Goal: Transaction & Acquisition: Purchase product/service

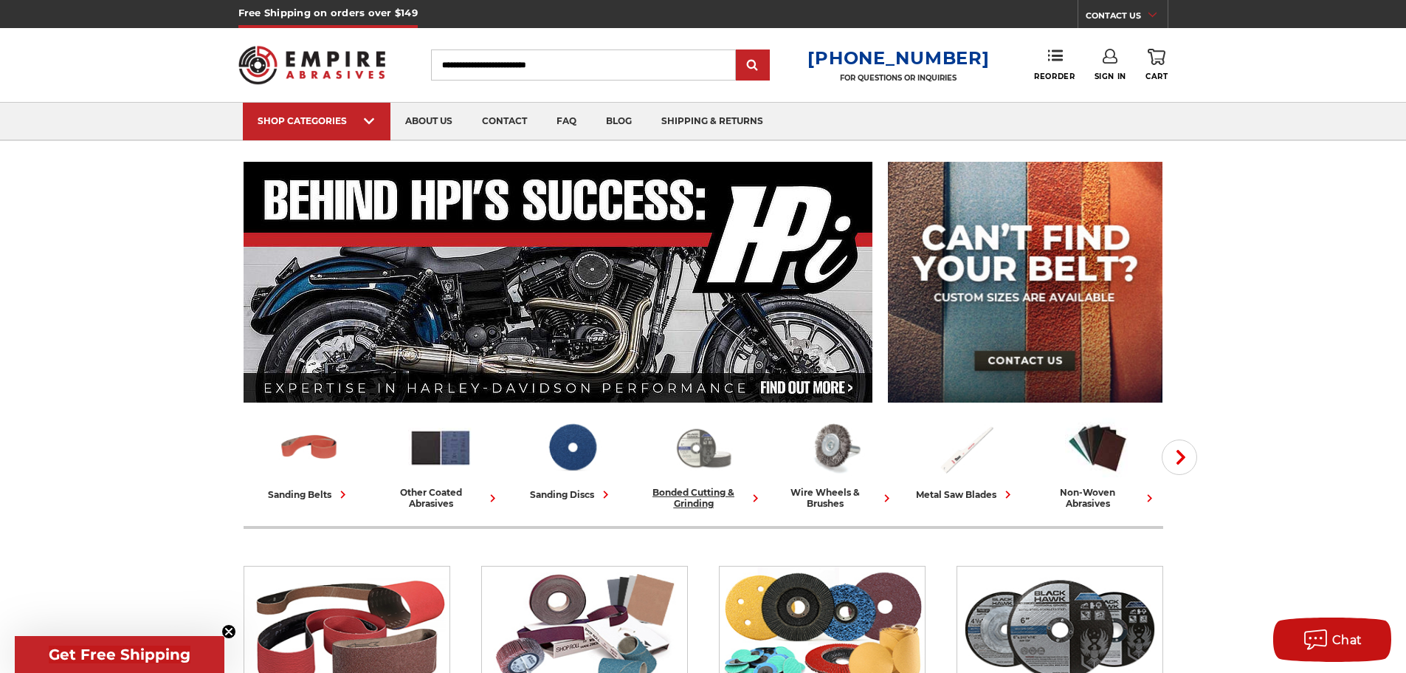
click at [700, 454] on img at bounding box center [703, 447] width 65 height 63
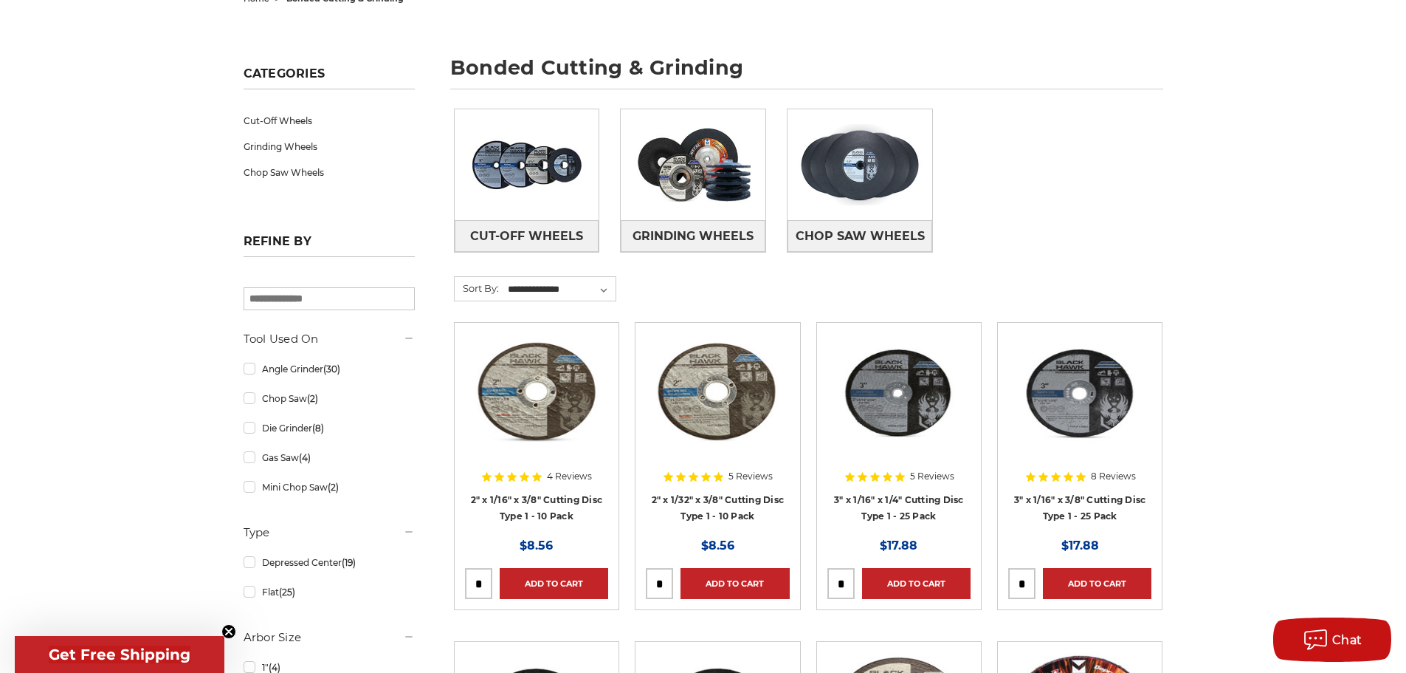
scroll to position [148, 0]
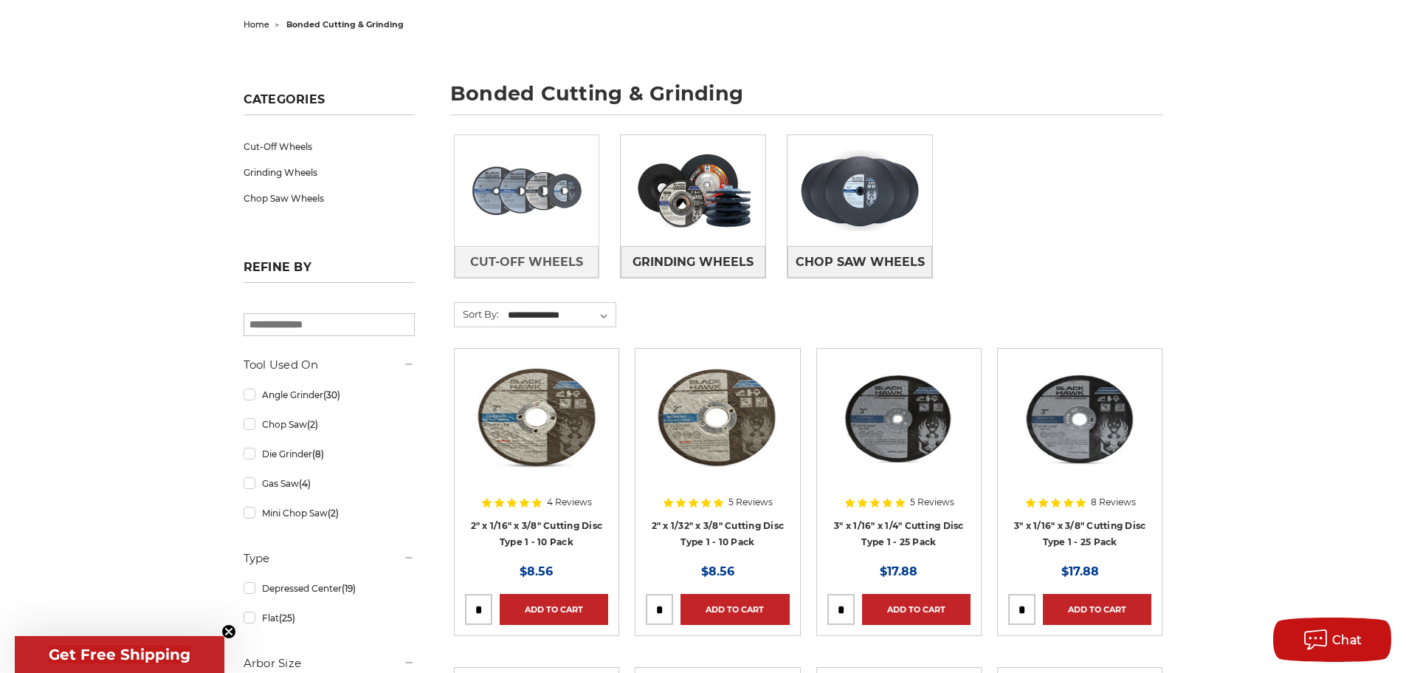
click at [533, 233] on img at bounding box center [527, 191] width 145 height 102
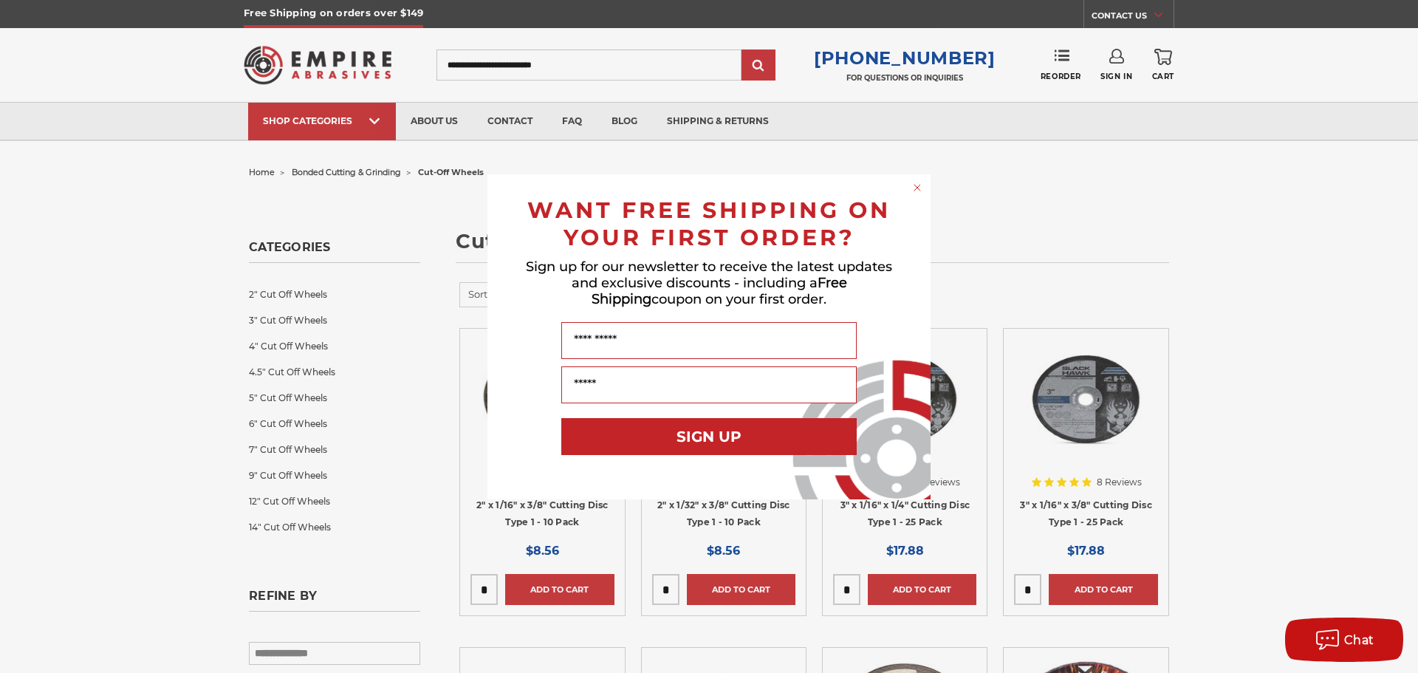
click at [1245, 196] on div "Close dialog WANT FREE SHIPPING ON YOUR FIRST ORDER? Sign up for our newsletter…" at bounding box center [709, 336] width 1418 height 673
click at [918, 186] on icon "Close dialog" at bounding box center [917, 188] width 6 height 6
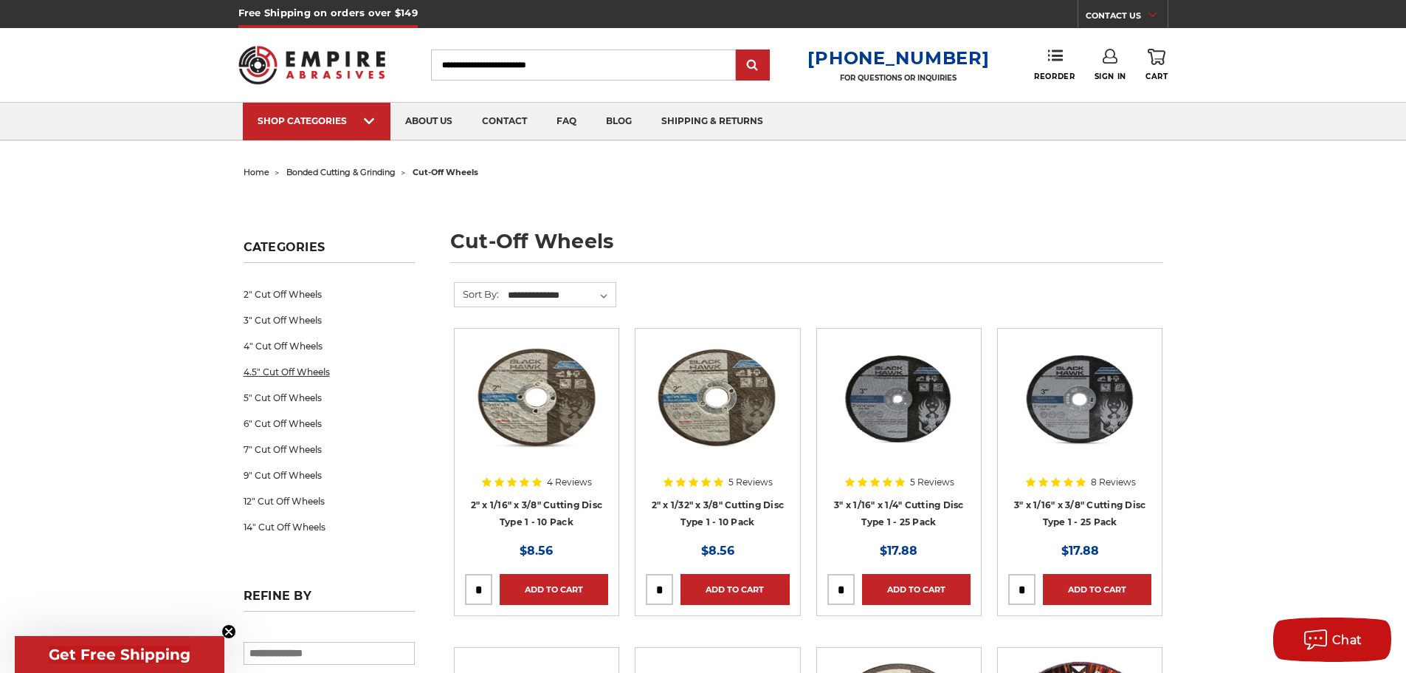
click at [273, 368] on link "4.5" Cut Off Wheels" at bounding box center [329, 372] width 171 height 26
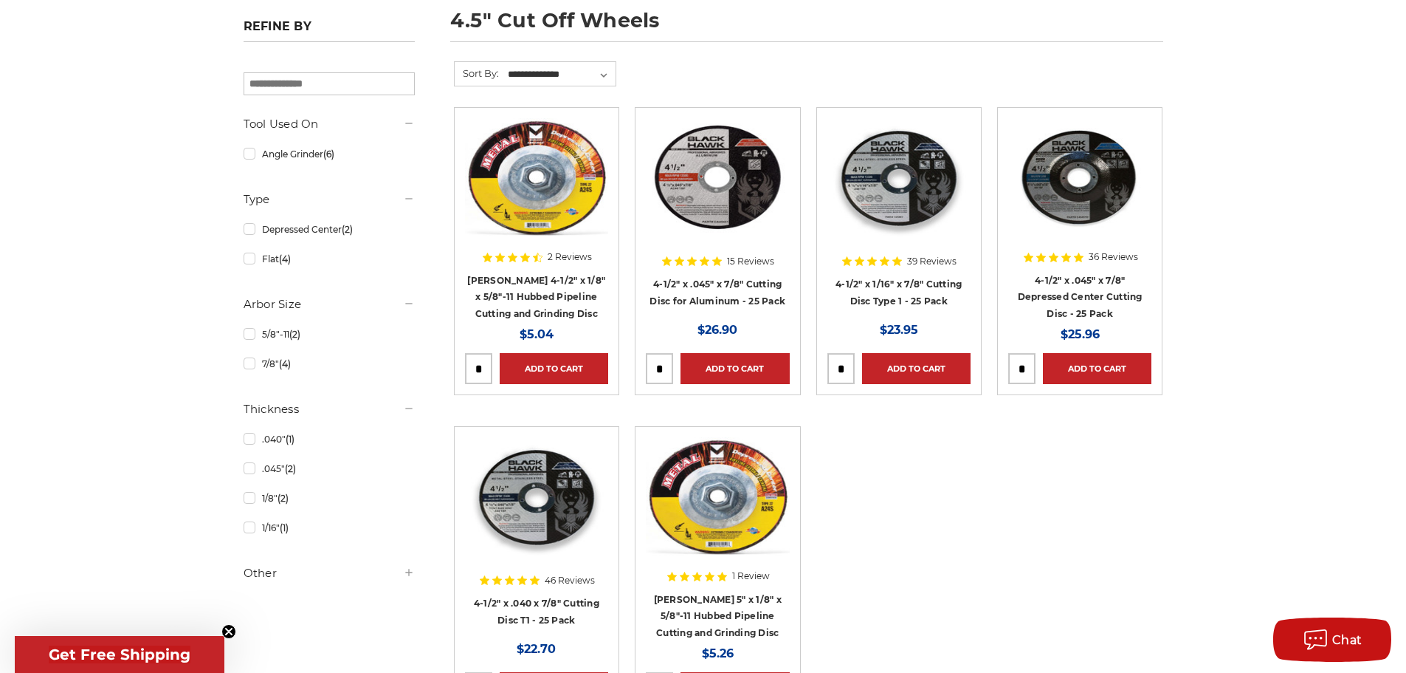
scroll to position [221, 0]
click at [279, 365] on link "7/8" (4)" at bounding box center [329, 363] width 171 height 26
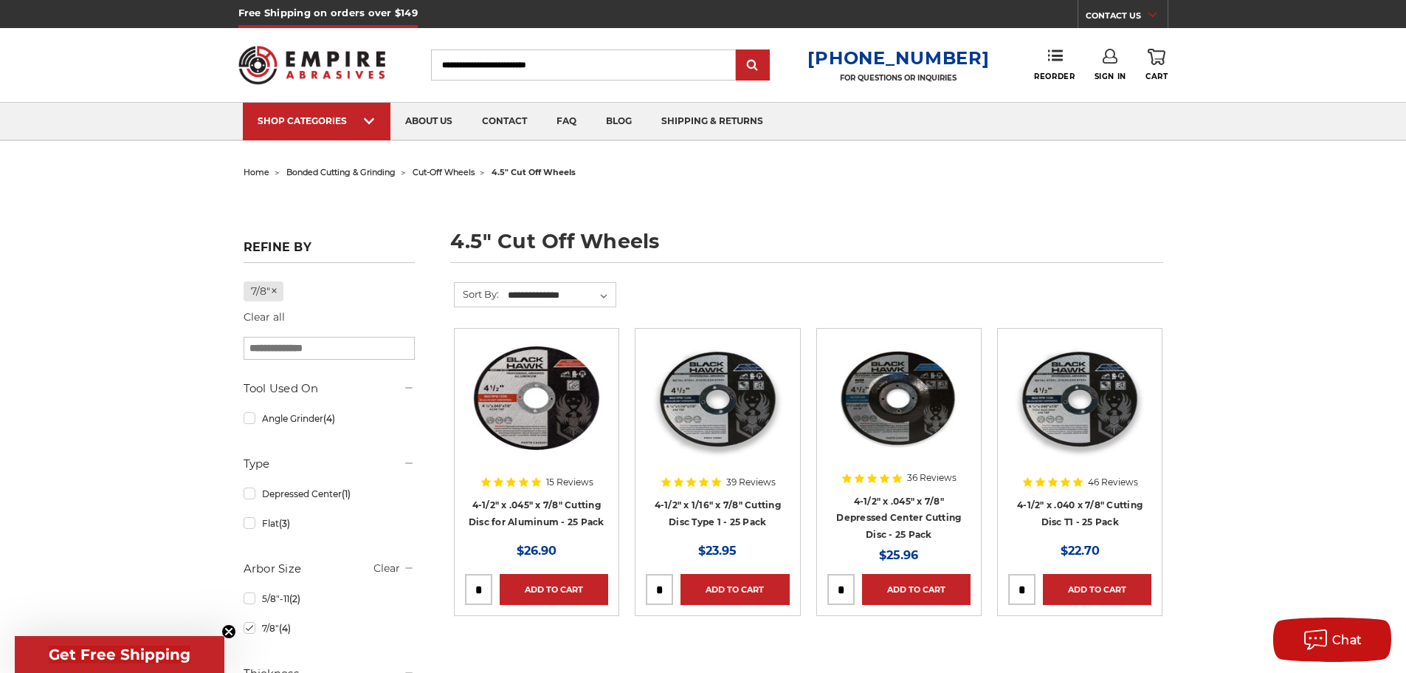
click at [1086, 500] on div at bounding box center [1080, 433] width 143 height 189
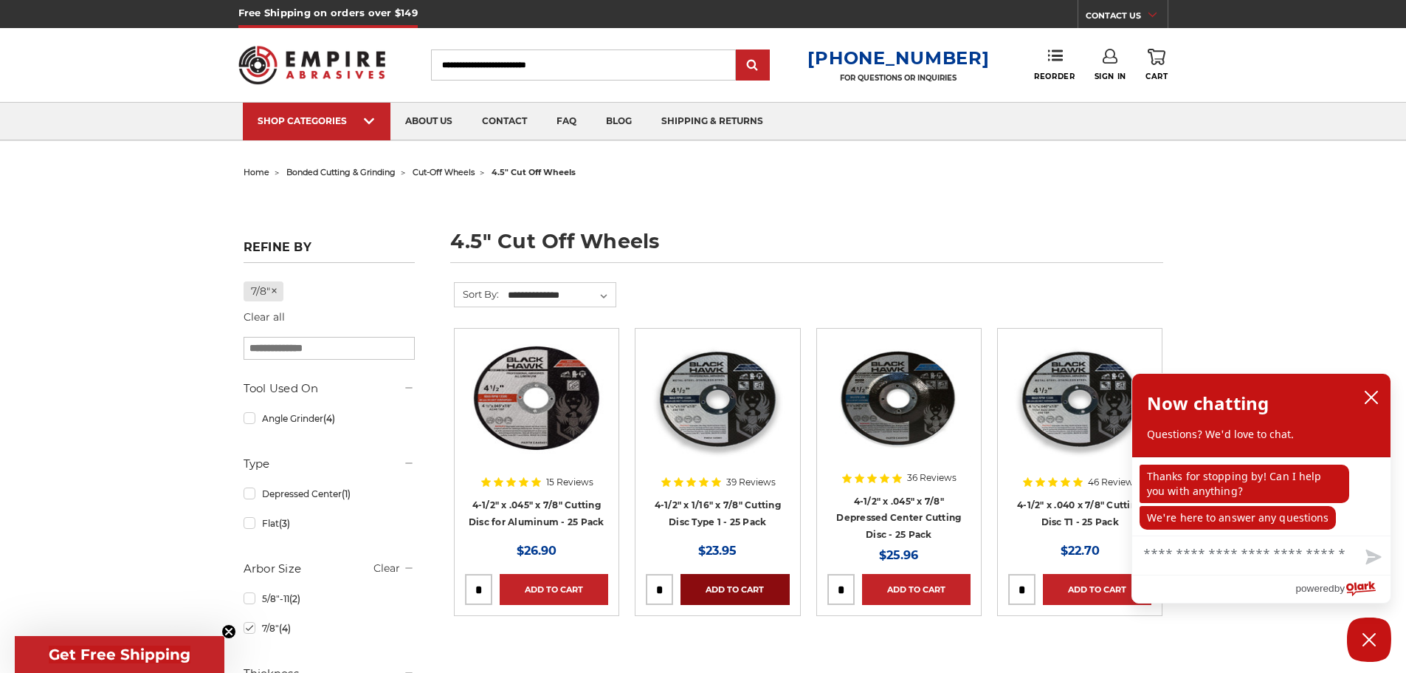
click at [723, 588] on link "Add to Cart" at bounding box center [735, 589] width 109 height 31
click at [1375, 394] on icon "close chatbox" at bounding box center [1372, 397] width 12 height 12
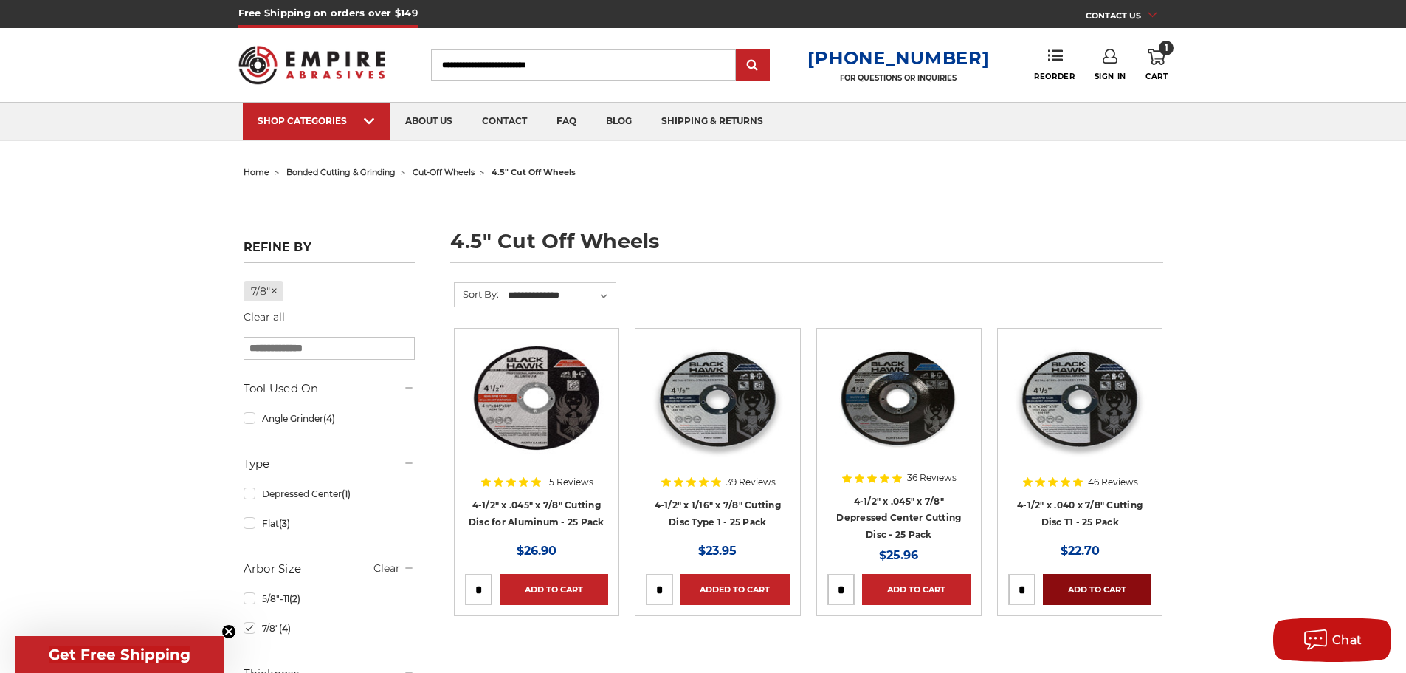
click at [1087, 589] on link "Add to Cart" at bounding box center [1097, 589] width 109 height 31
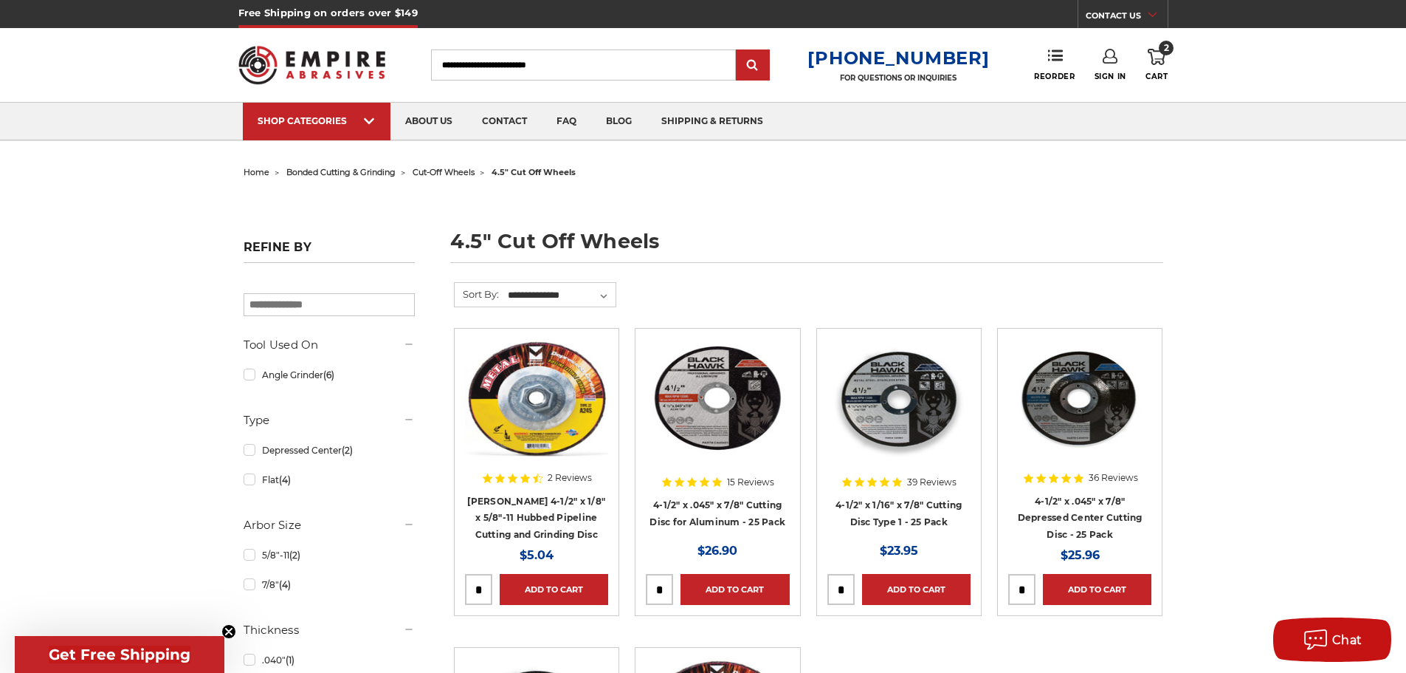
click at [297, 63] on img at bounding box center [312, 65] width 148 height 58
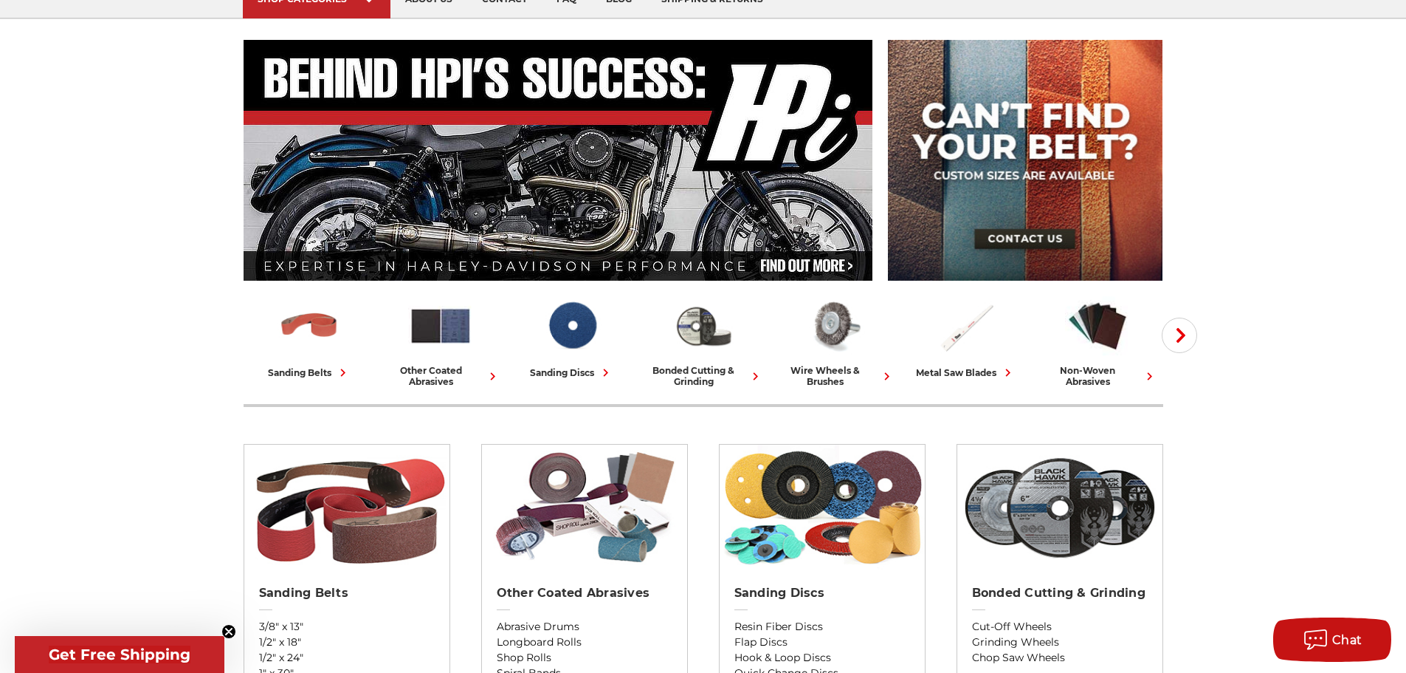
scroll to position [148, 0]
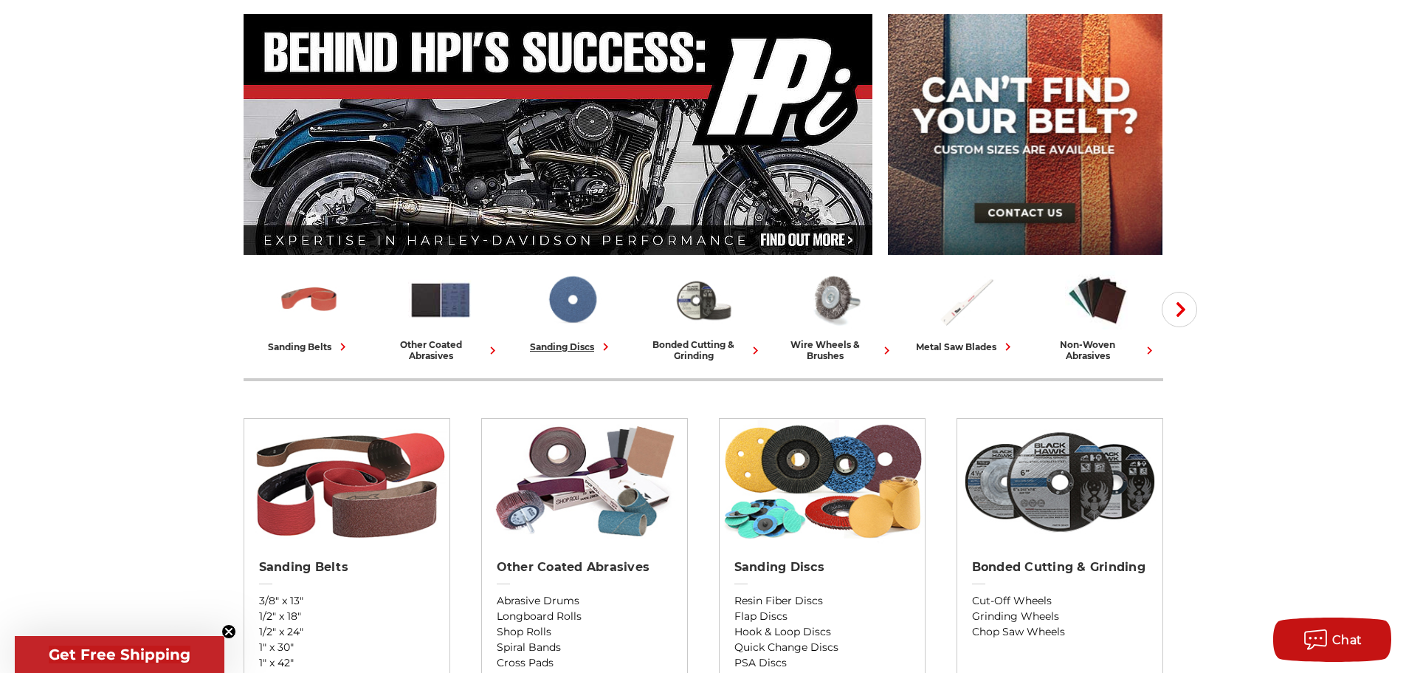
click at [578, 303] on img at bounding box center [572, 299] width 65 height 63
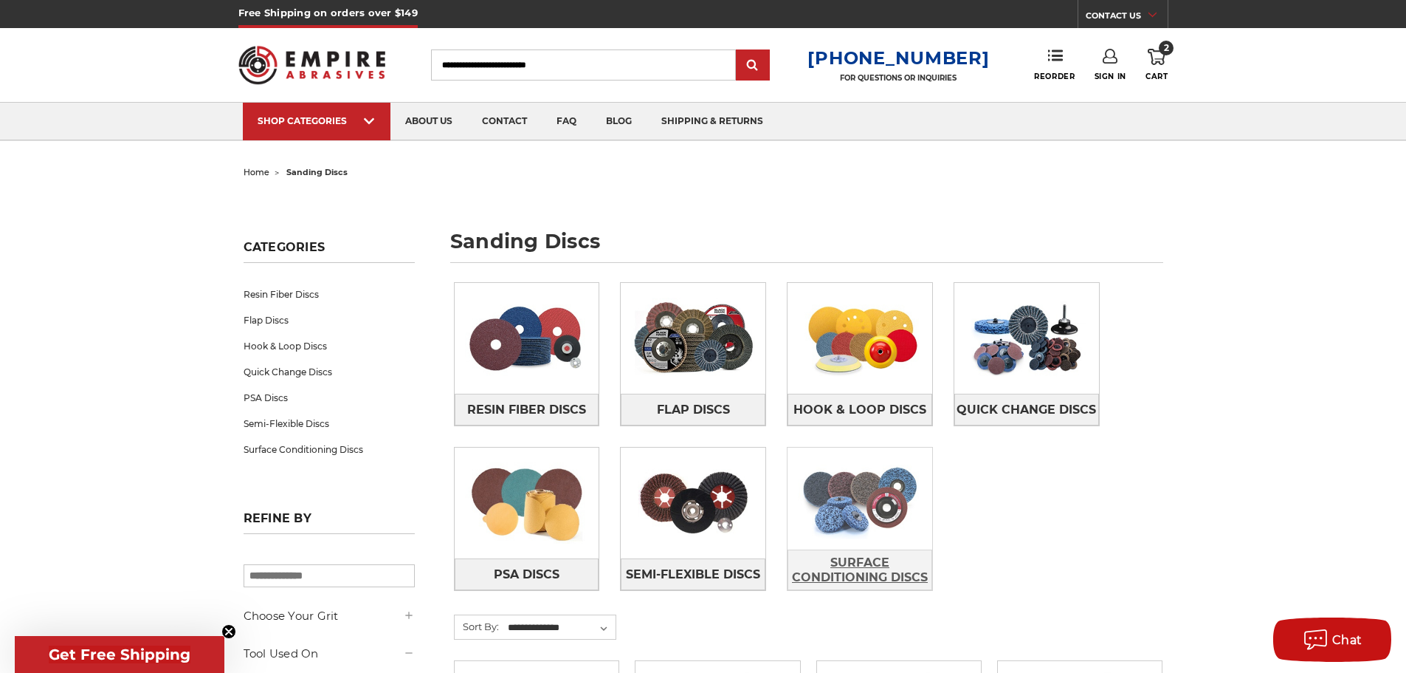
click at [852, 562] on span "Surface Conditioning Discs" at bounding box center [860, 570] width 143 height 40
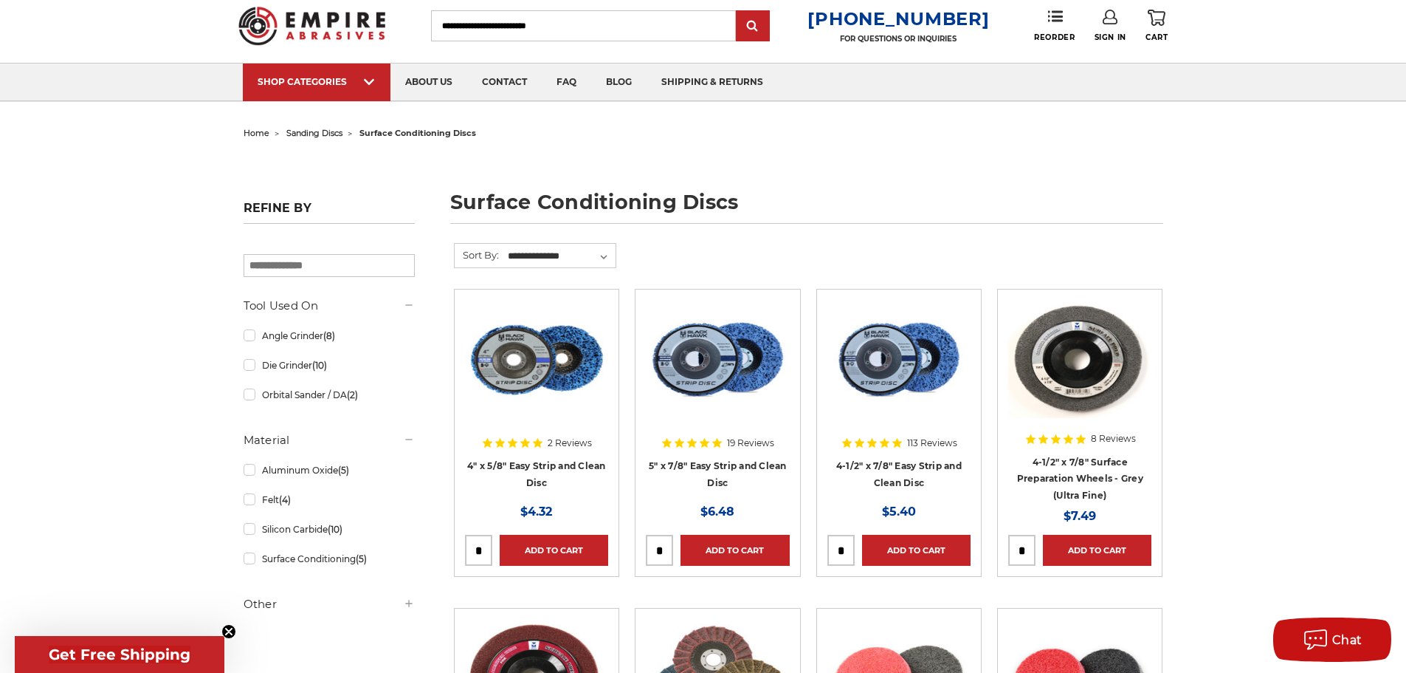
scroll to position [74, 0]
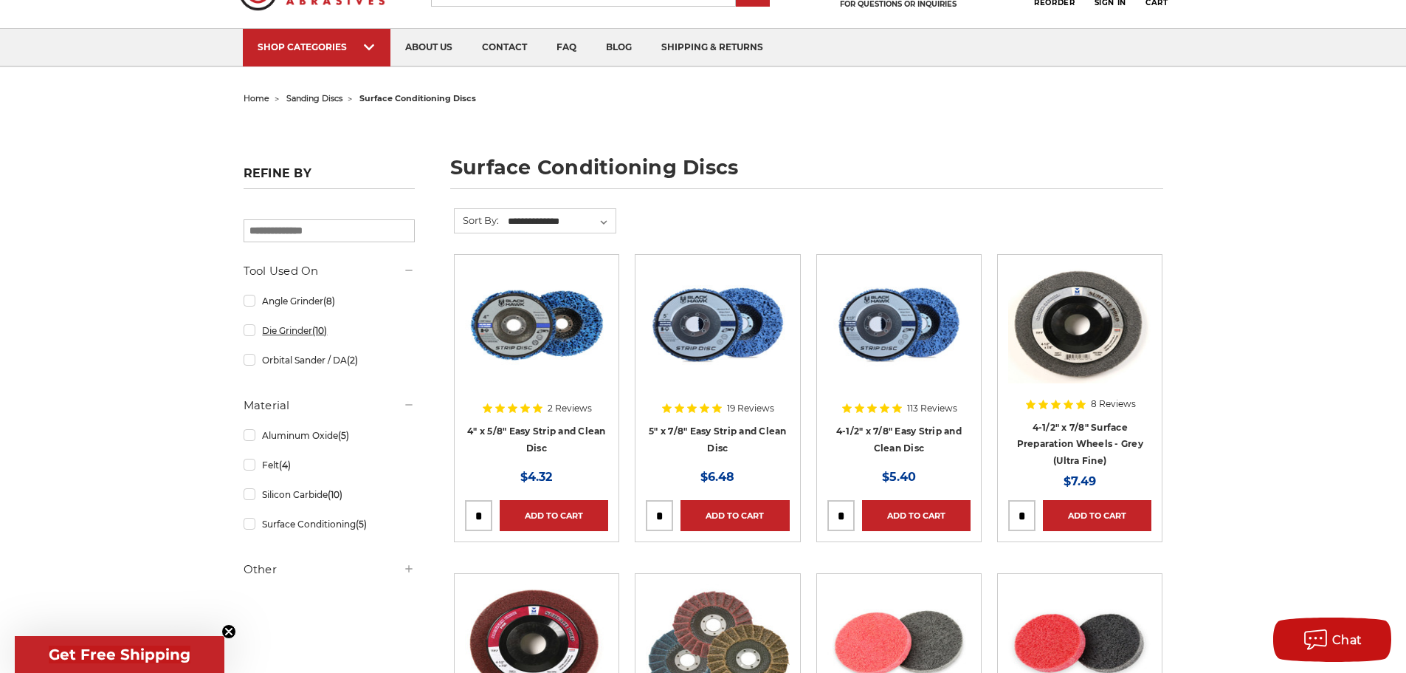
click at [300, 330] on link "Die Grinder (10)" at bounding box center [329, 330] width 171 height 26
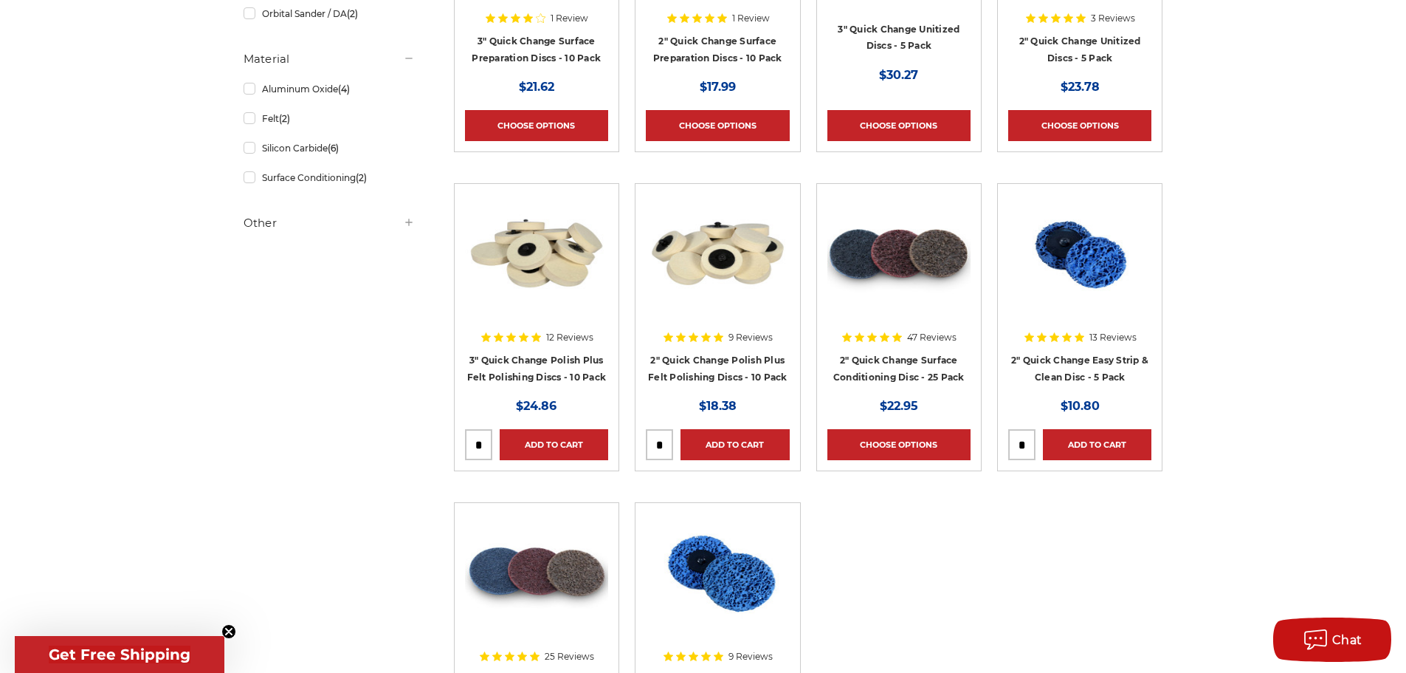
scroll to position [443, 0]
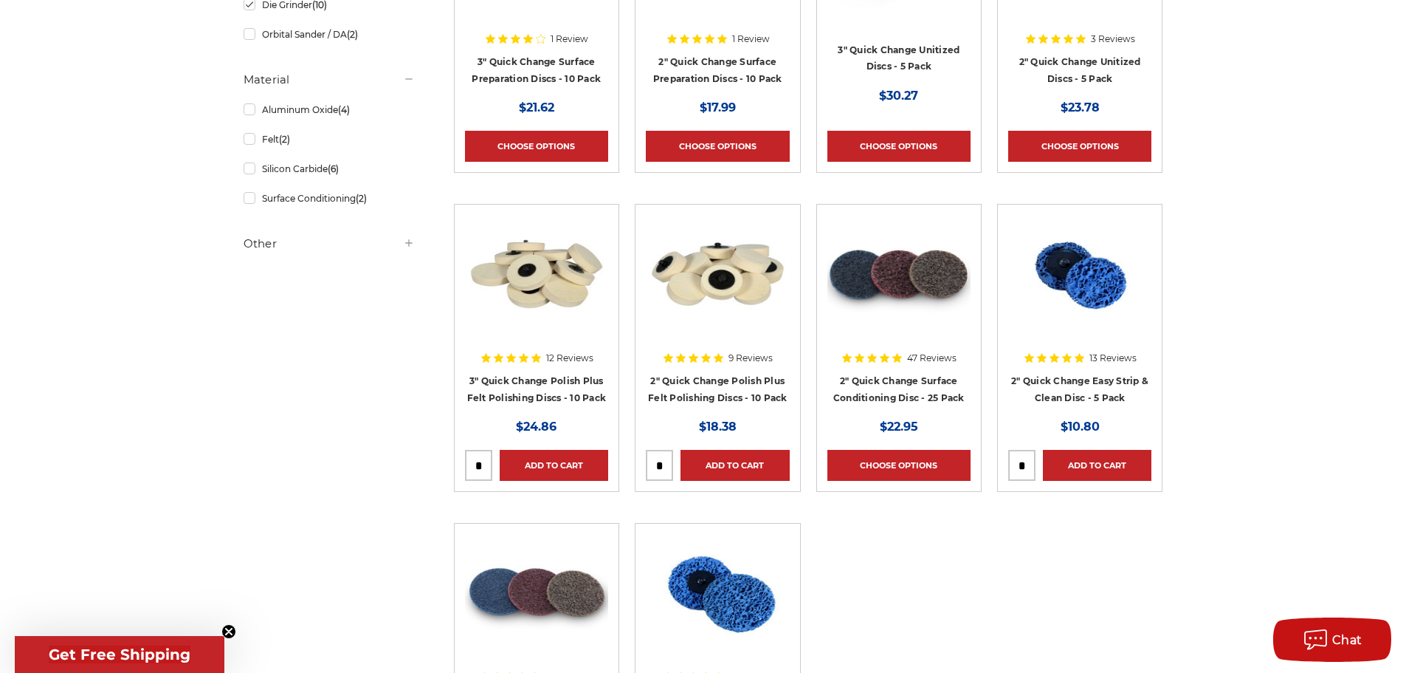
click at [897, 288] on img at bounding box center [899, 274] width 143 height 118
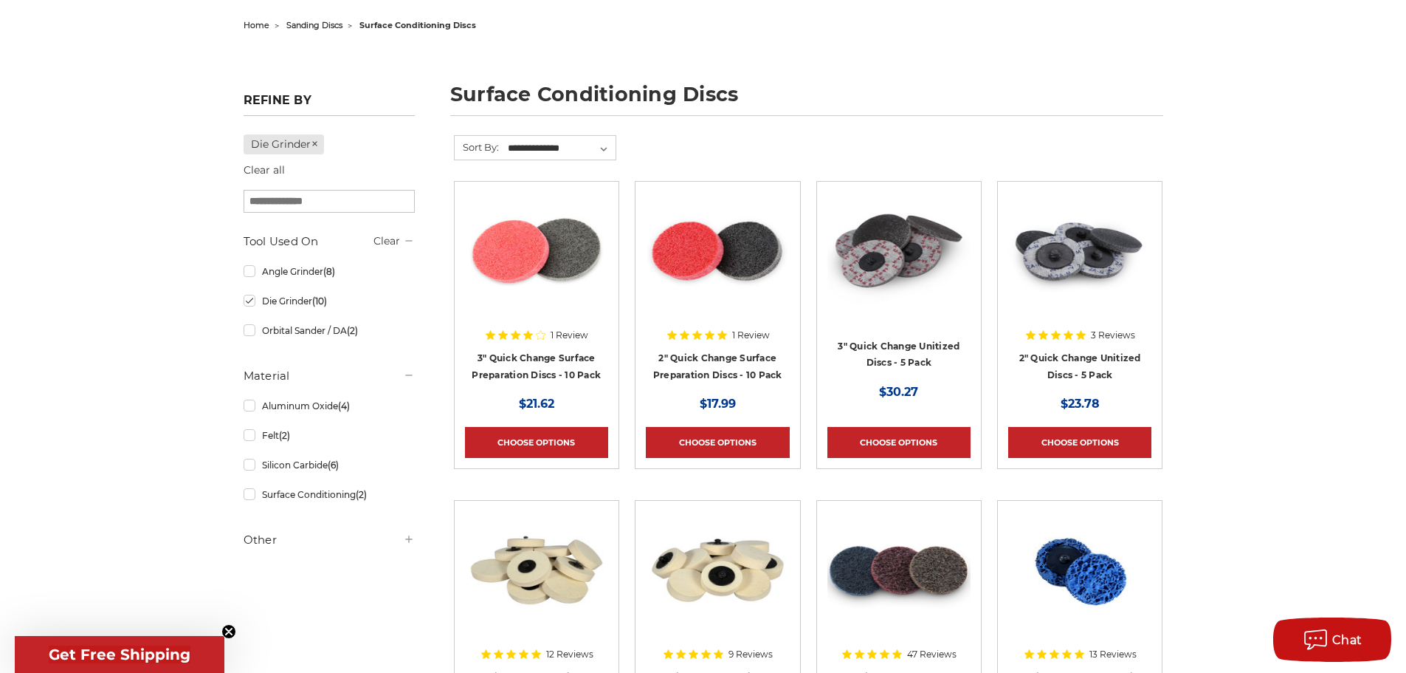
scroll to position [148, 0]
click at [244, 304] on link "Die Grinder (10)" at bounding box center [329, 300] width 171 height 26
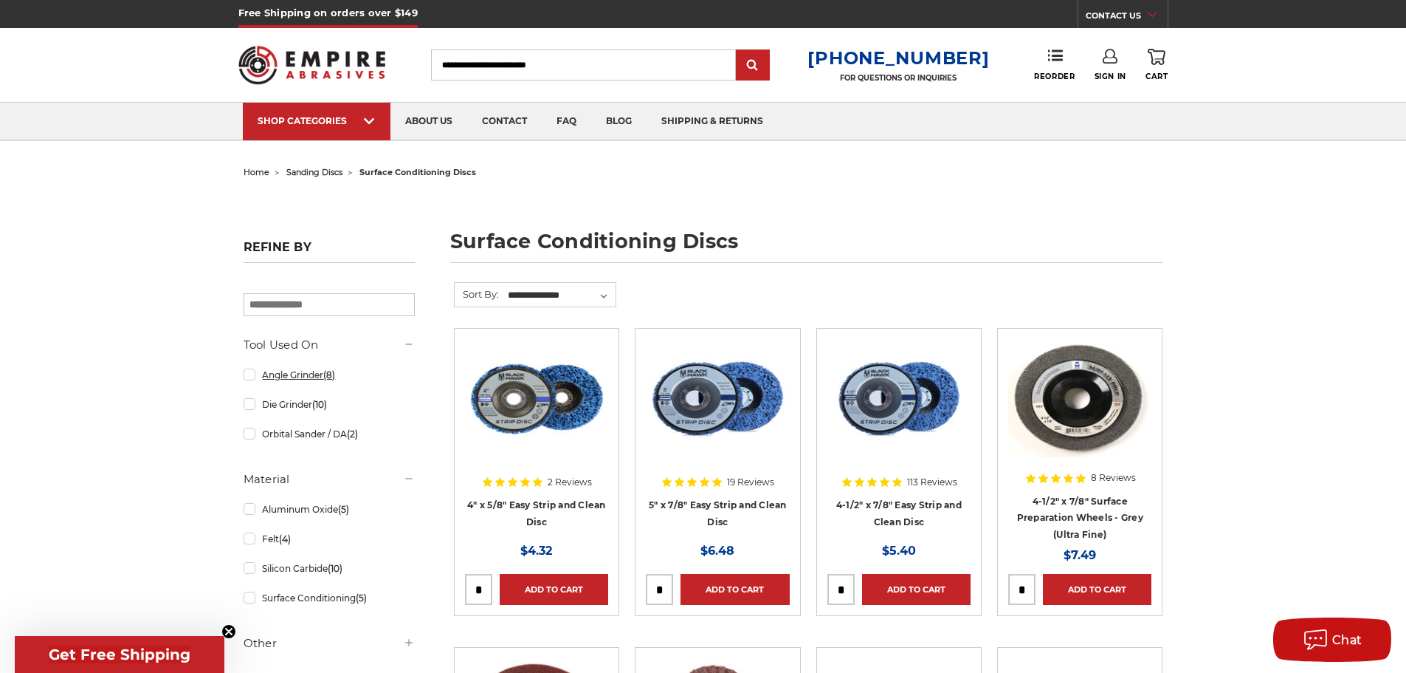
click at [287, 377] on link "Angle Grinder (8)" at bounding box center [329, 375] width 171 height 26
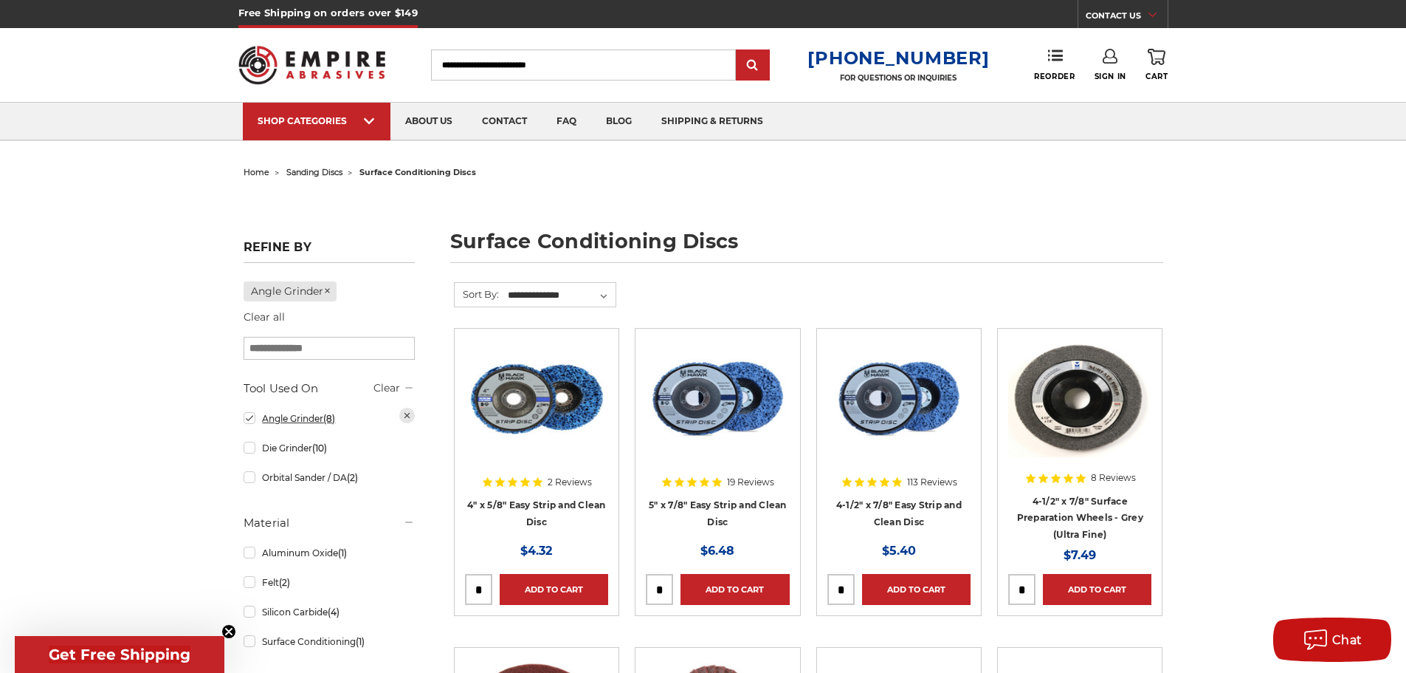
click at [250, 417] on link "Angle Grinder (8)" at bounding box center [329, 418] width 171 height 26
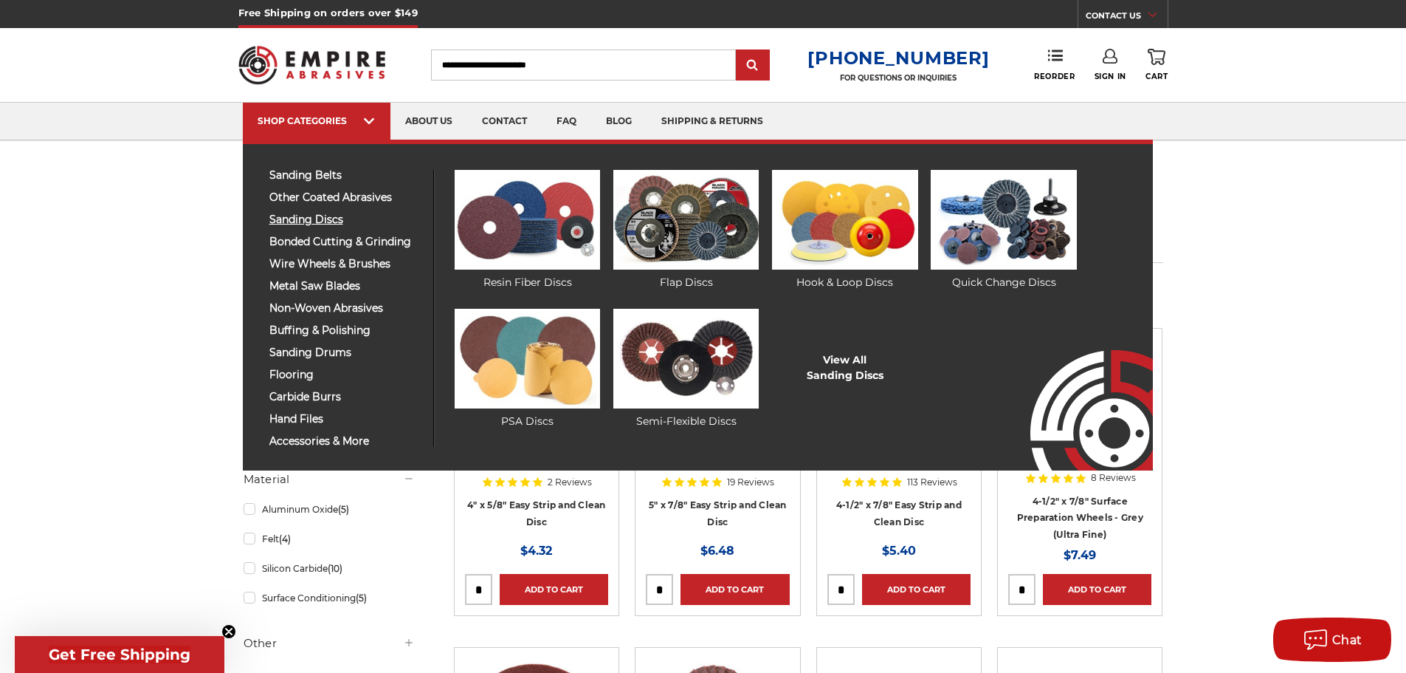
click at [324, 221] on span "sanding discs" at bounding box center [345, 219] width 153 height 11
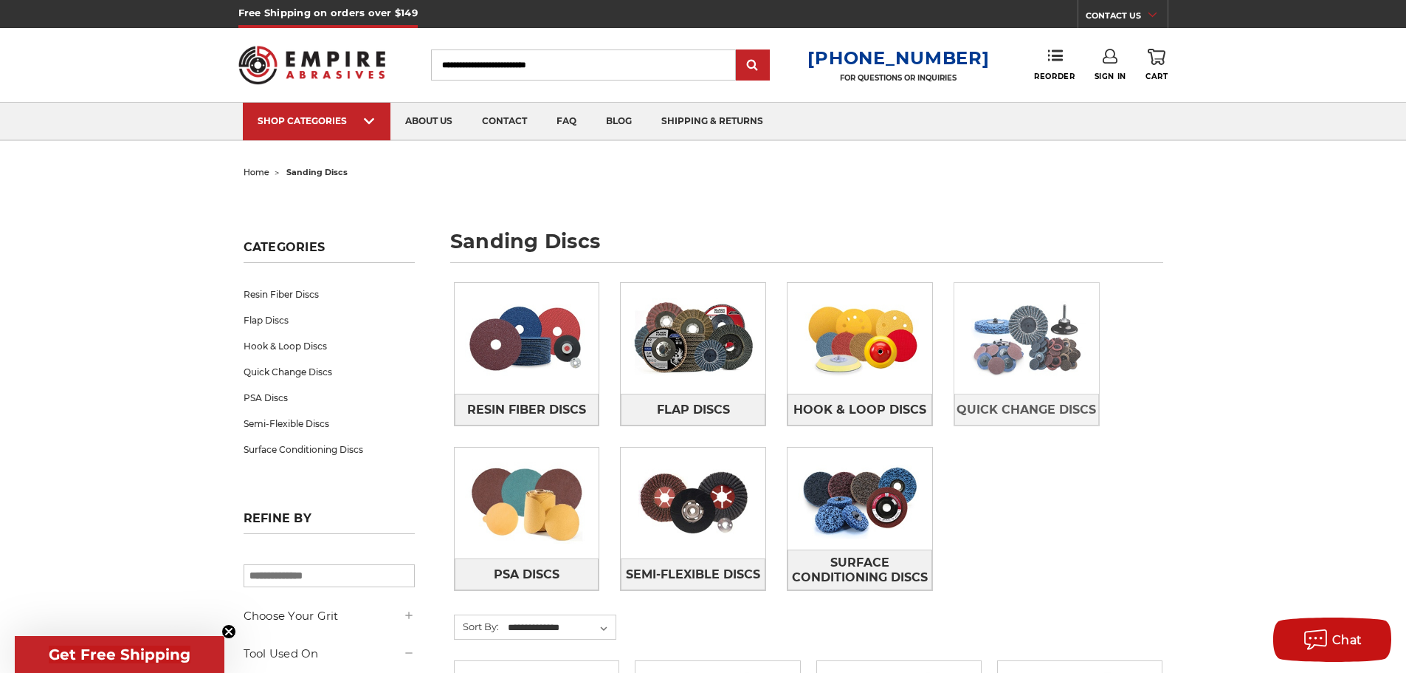
click at [1034, 358] on img at bounding box center [1027, 338] width 145 height 102
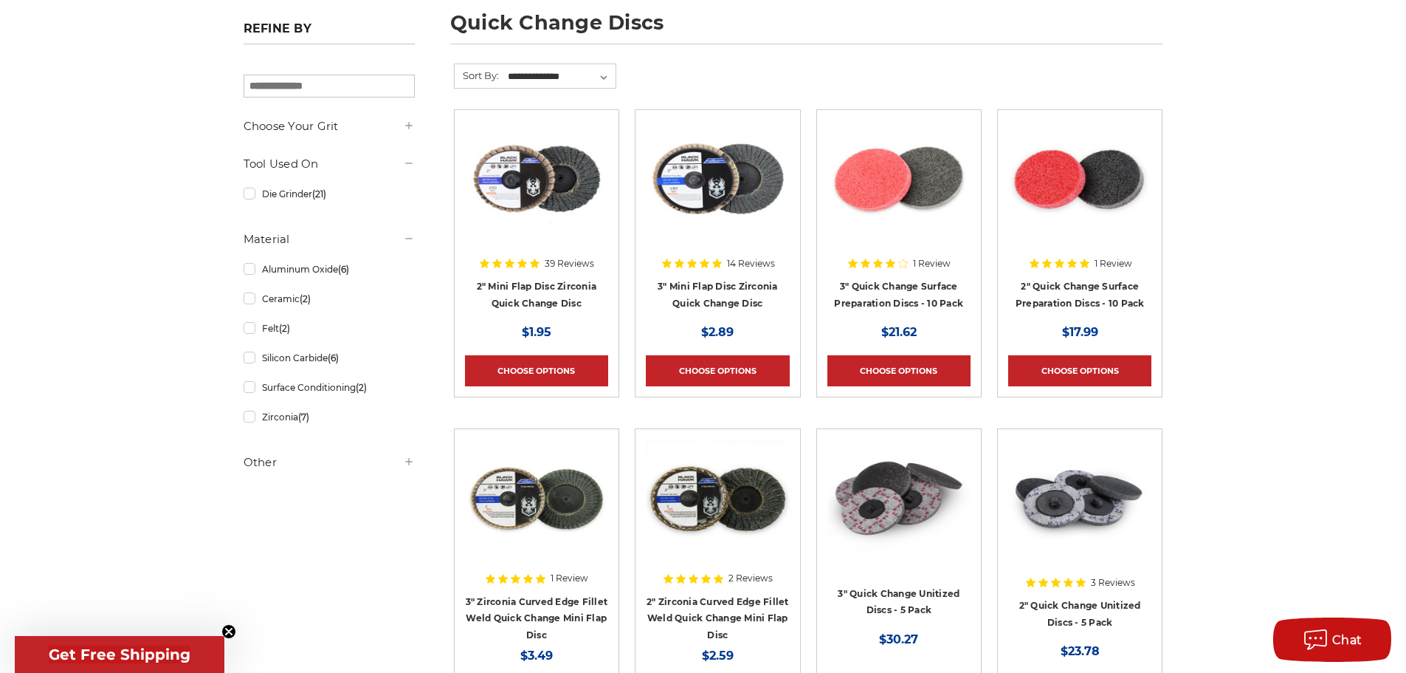
scroll to position [221, 0]
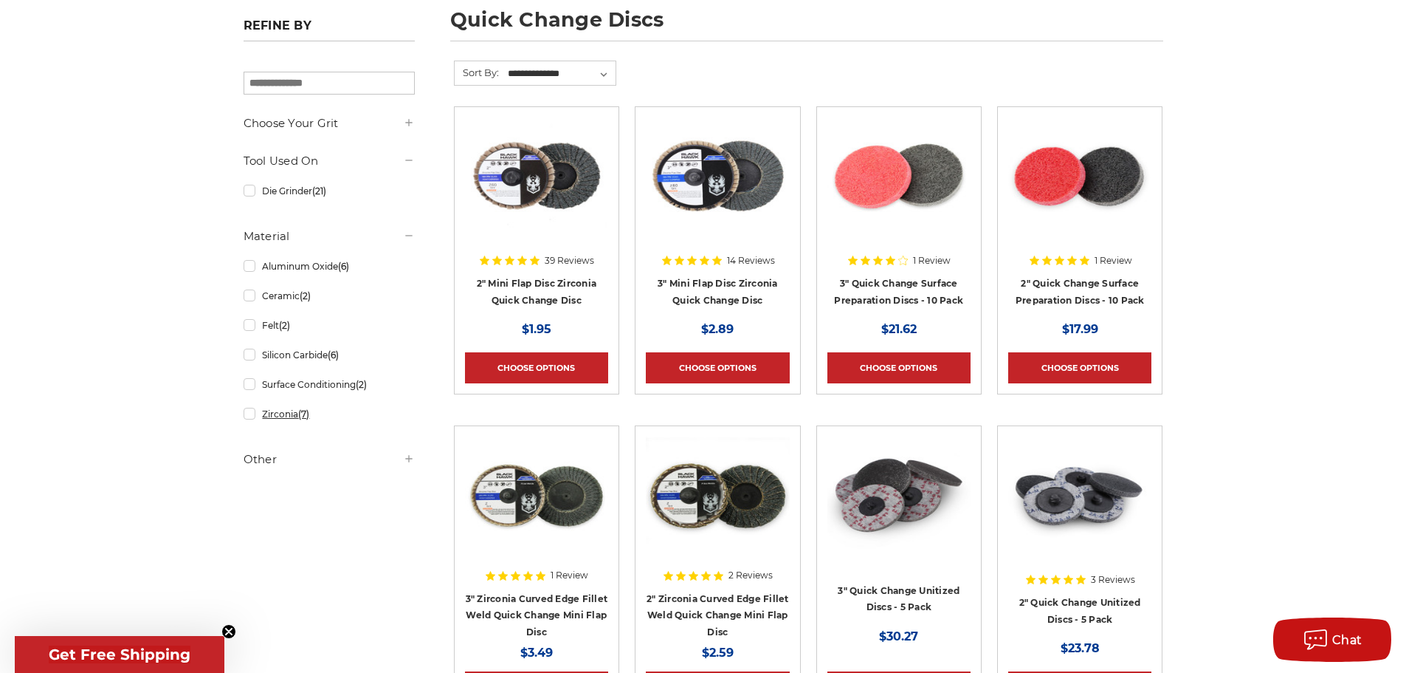
click at [286, 413] on link "Zirconia (7)" at bounding box center [329, 414] width 171 height 26
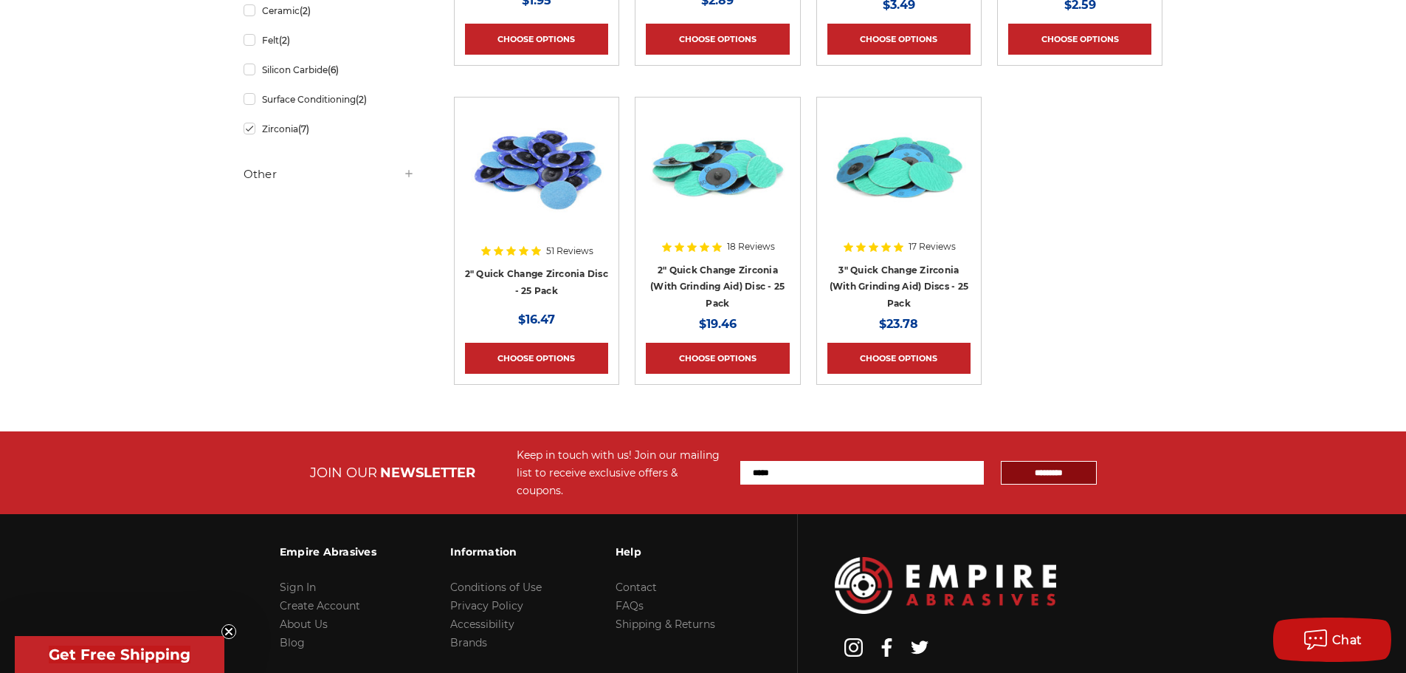
scroll to position [443, 0]
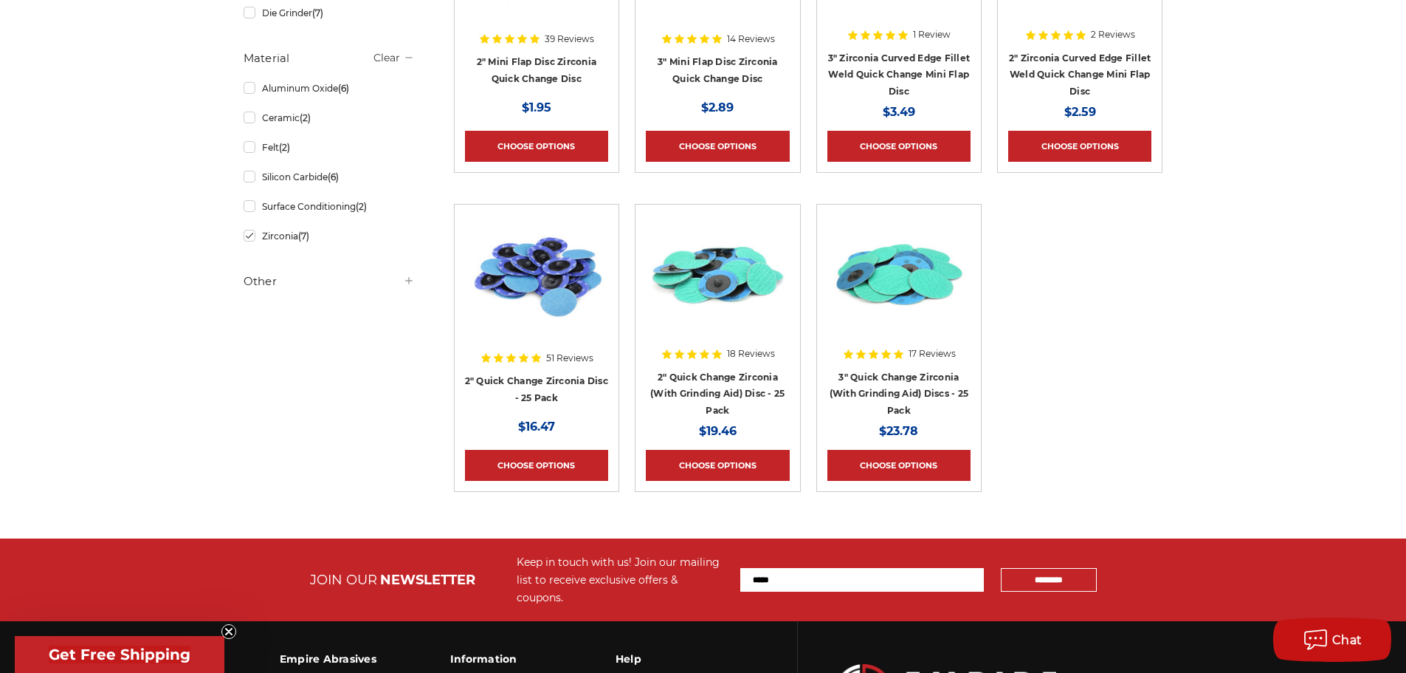
click at [547, 376] on div at bounding box center [536, 309] width 143 height 189
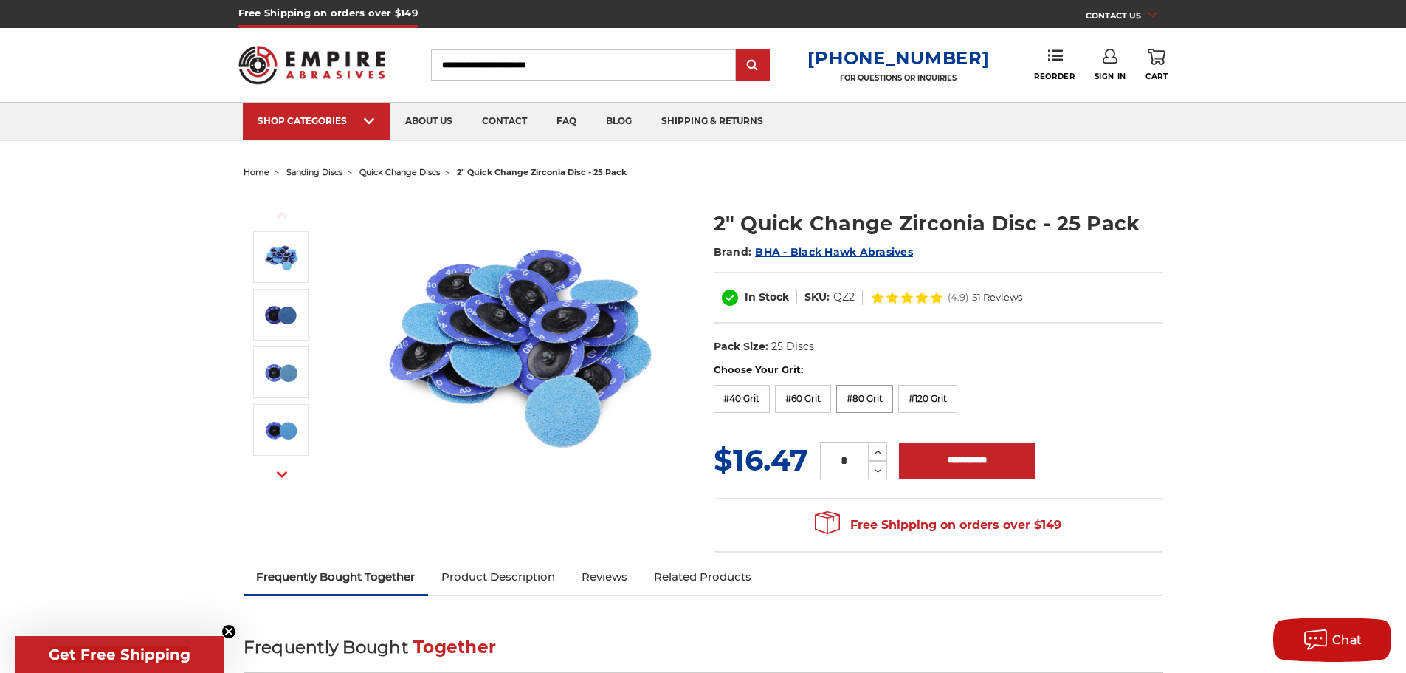
click at [873, 399] on label "#80 Grit" at bounding box center [865, 399] width 57 height 28
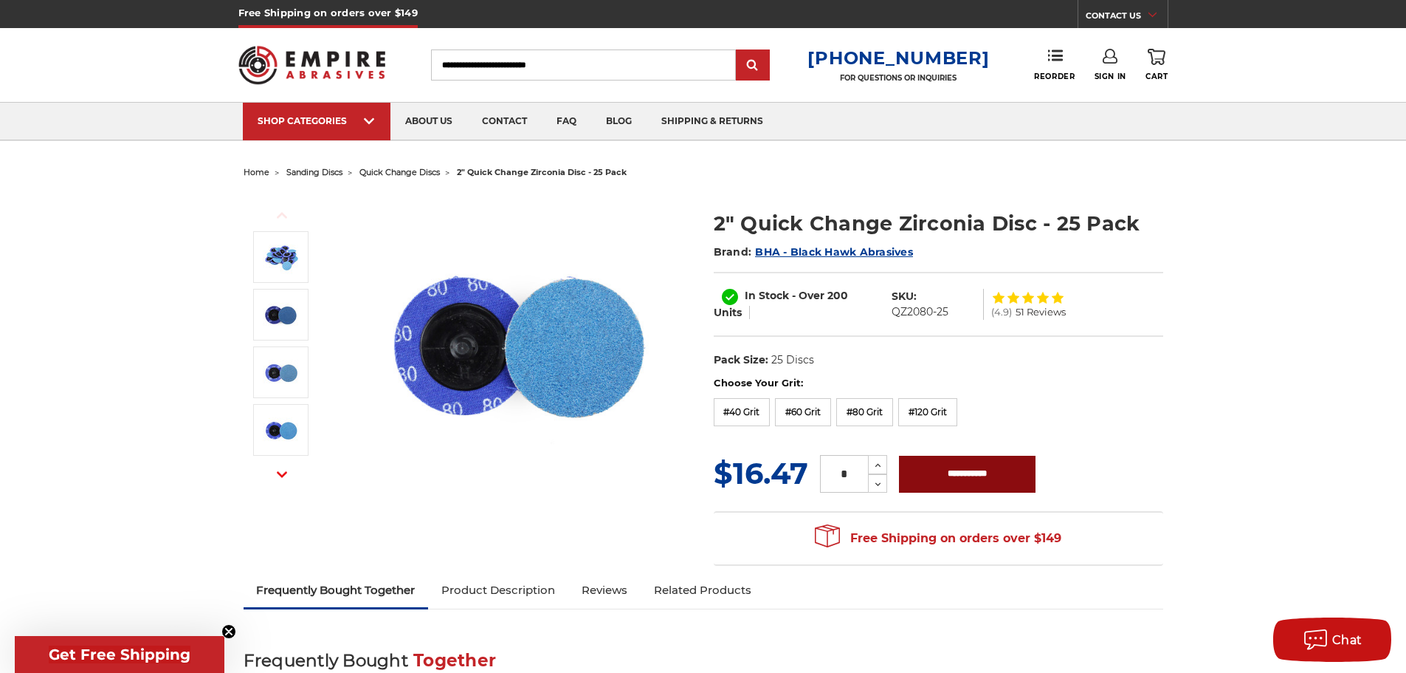
click at [963, 478] on input "**********" at bounding box center [967, 474] width 137 height 37
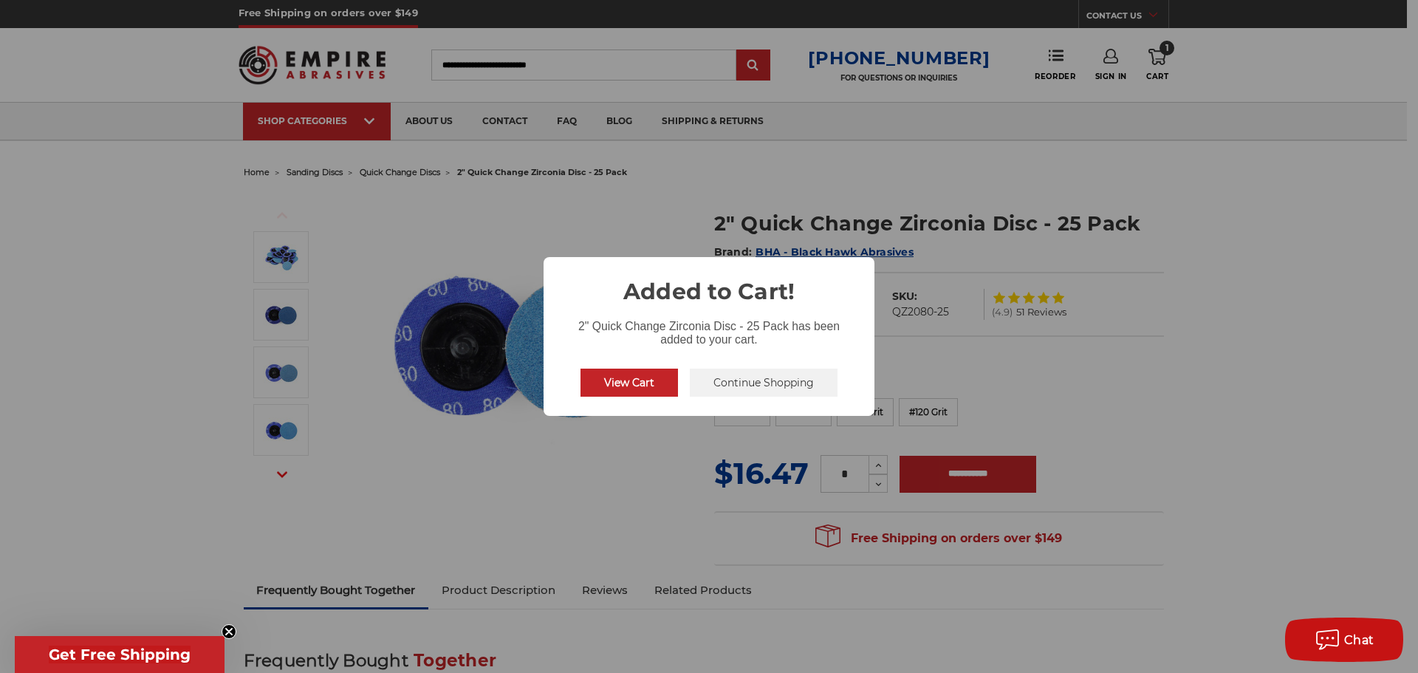
click at [1110, 382] on div "× Added to Cart! 2" Quick Change Zirconia Disc - 25 Pack has been added to your…" at bounding box center [709, 336] width 1418 height 673
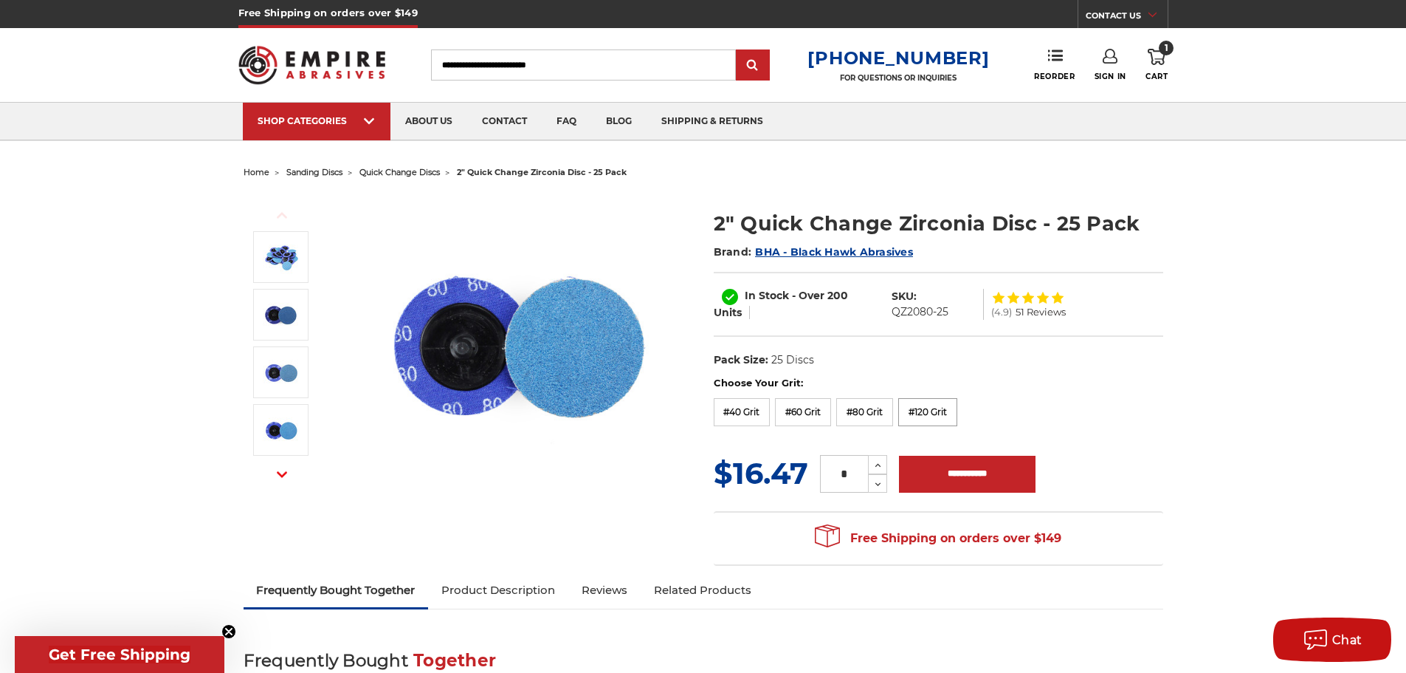
click at [942, 406] on label "#120 Grit" at bounding box center [928, 412] width 59 height 28
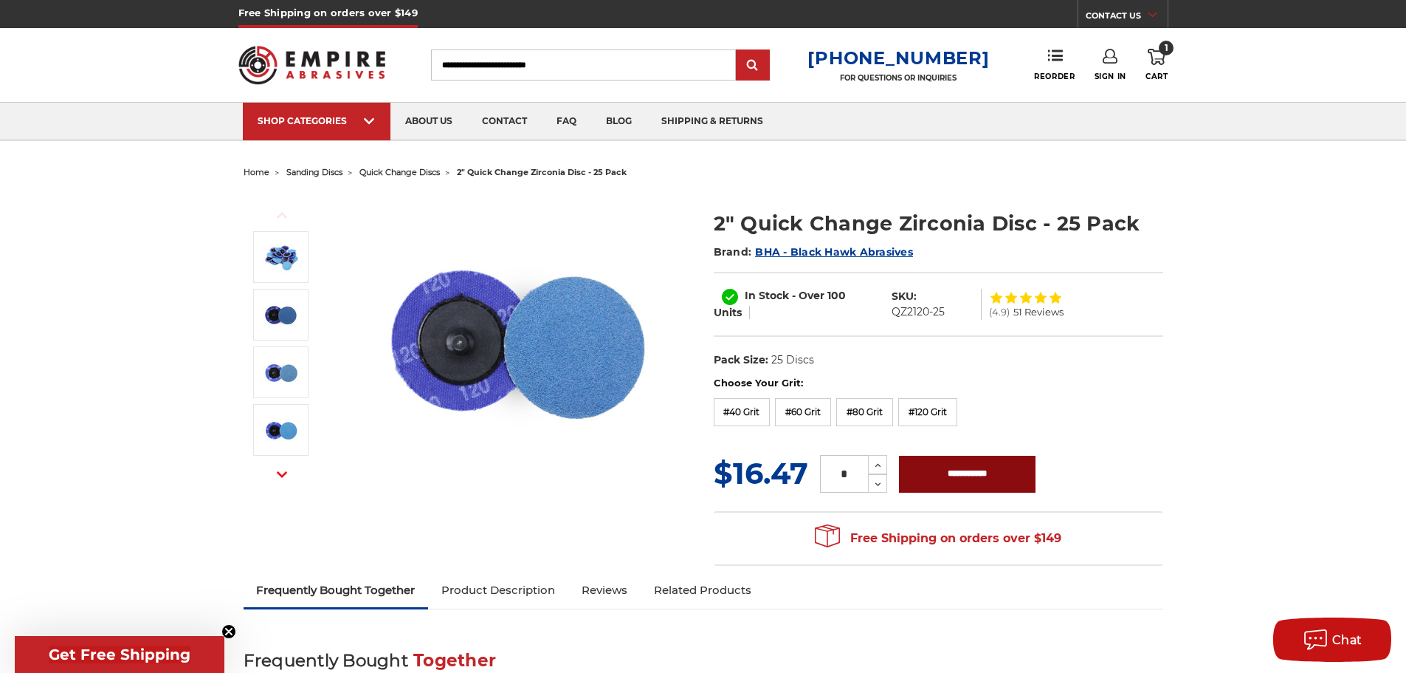
click at [949, 475] on input "**********" at bounding box center [967, 474] width 137 height 37
type input "**********"
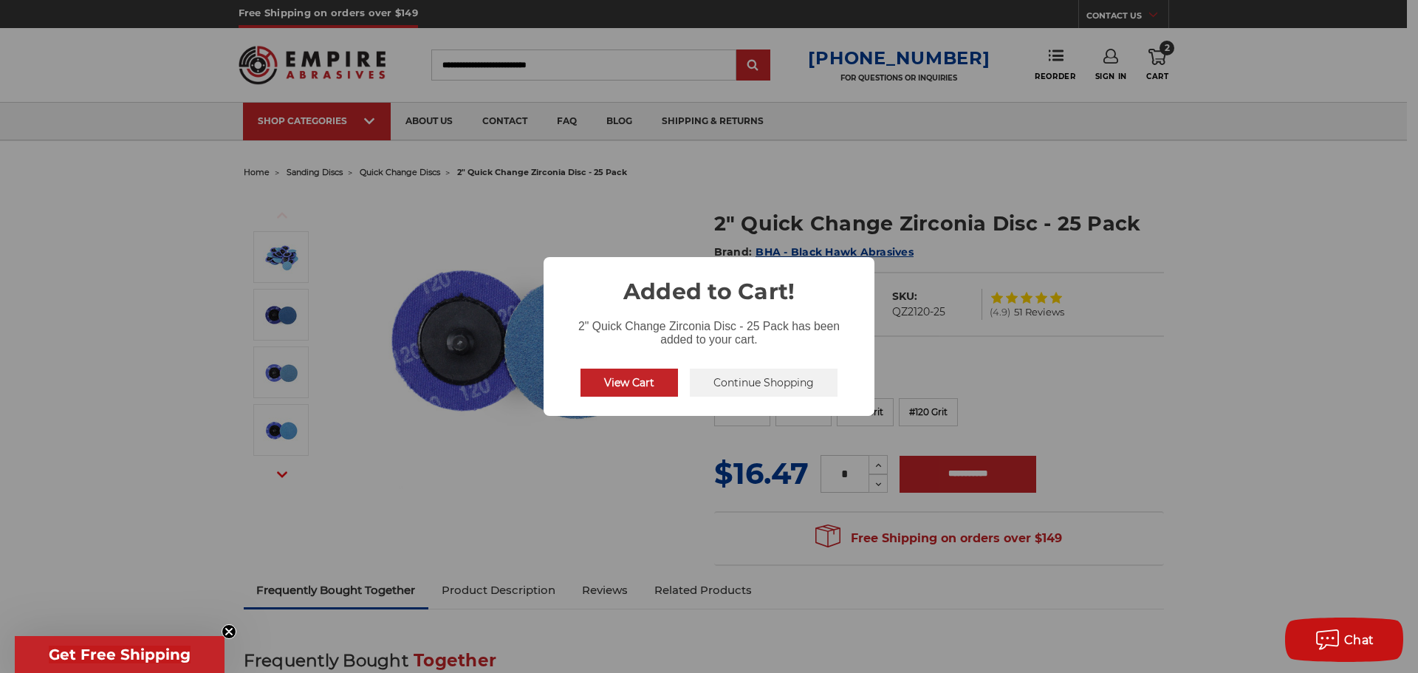
click at [1125, 398] on div "× Added to Cart! 2" Quick Change Zirconia Disc - 25 Pack has been added to your…" at bounding box center [709, 336] width 1418 height 673
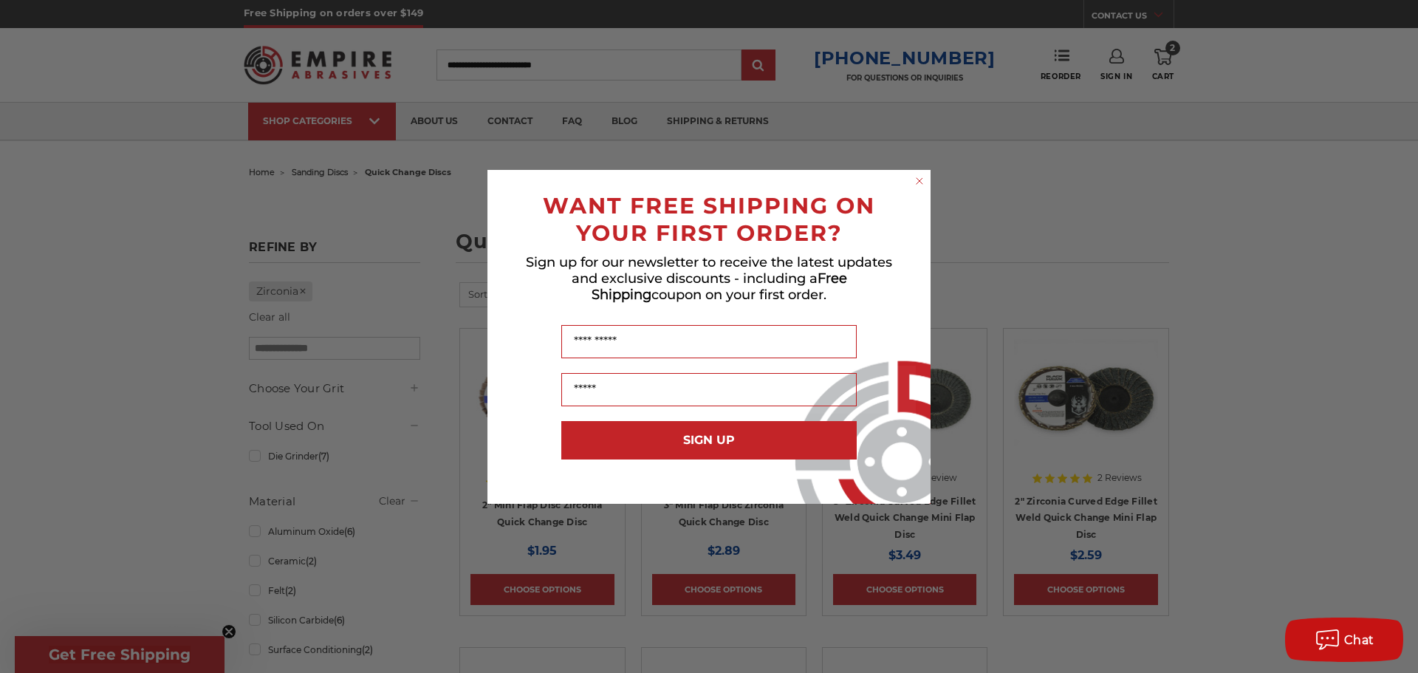
click at [1167, 59] on div "Close dialog WANT FREE SHIPPING ON YOUR FIRST ORDER? Sign up for our newsletter…" at bounding box center [709, 336] width 1418 height 673
click at [918, 175] on circle "Close dialog" at bounding box center [920, 181] width 14 height 14
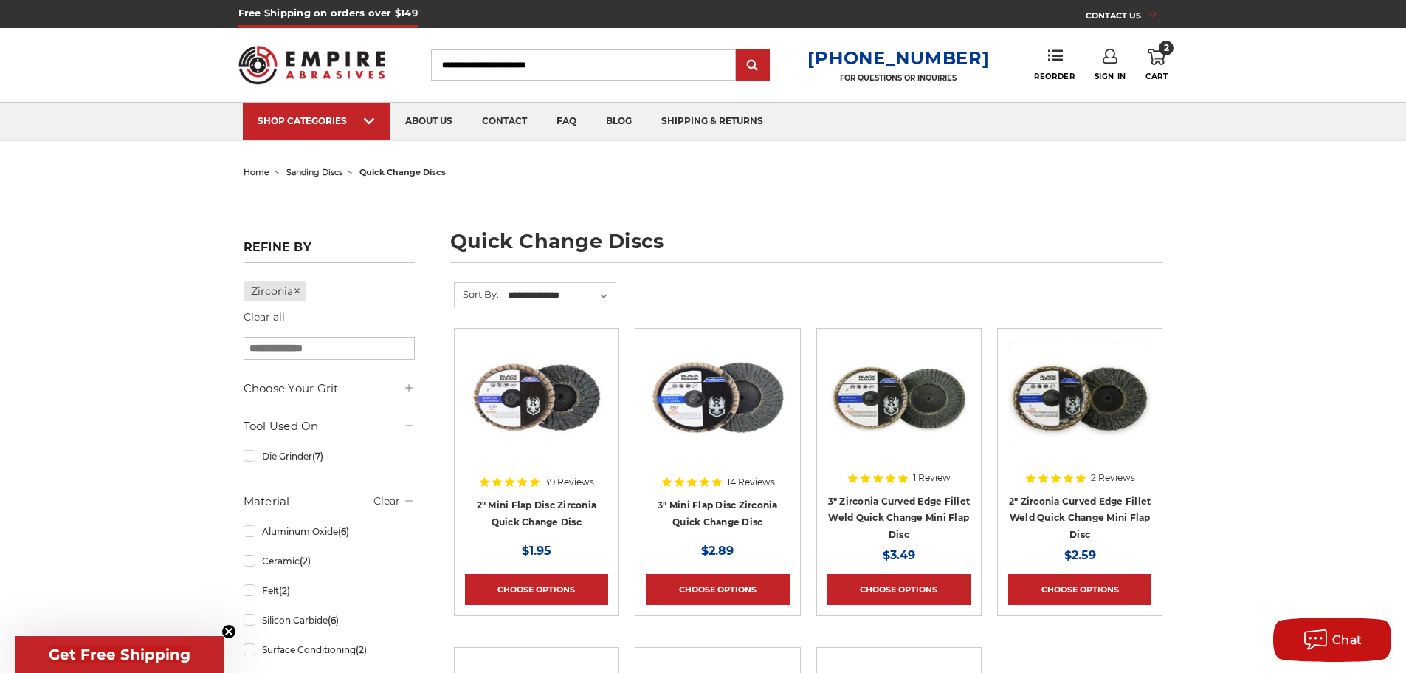
click at [1161, 50] on span "2" at bounding box center [1166, 48] width 15 height 15
click at [1158, 70] on link "2 Cart" at bounding box center [1157, 65] width 22 height 32
click at [1159, 59] on use at bounding box center [1157, 57] width 18 height 16
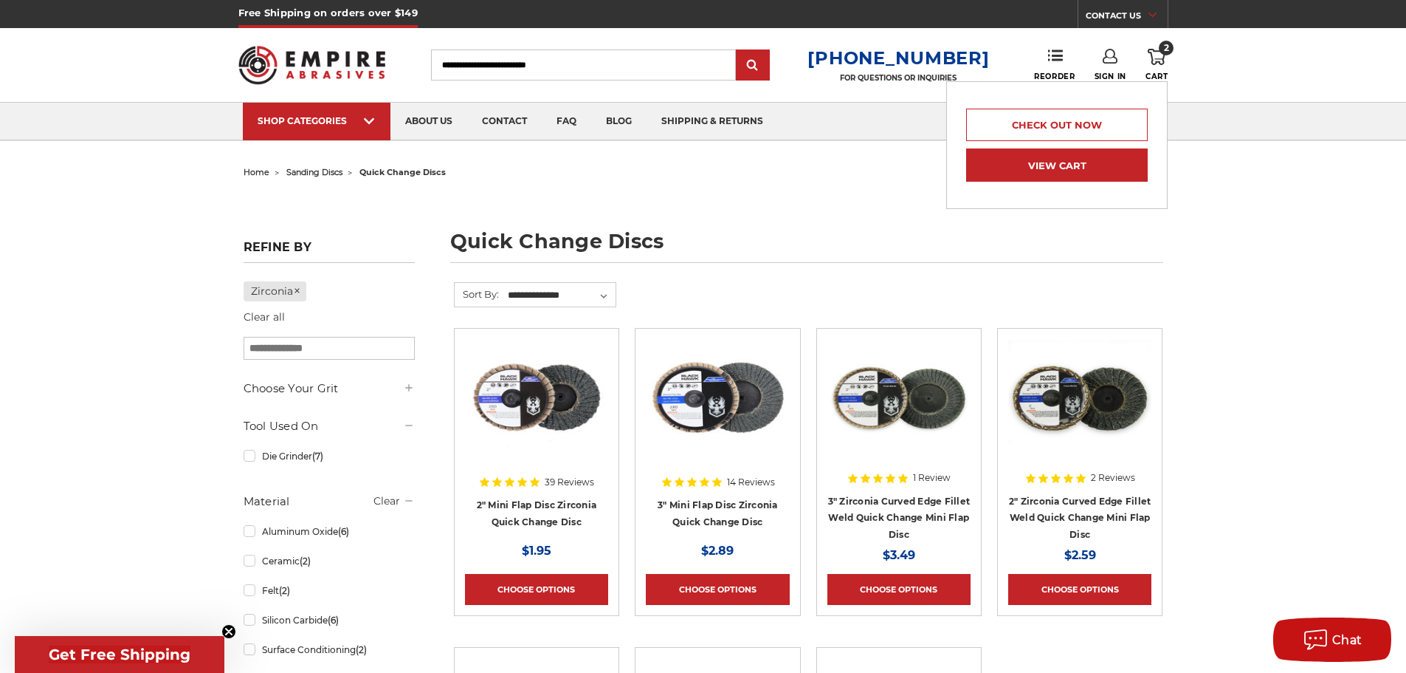
click at [1032, 172] on link "View Cart" at bounding box center [1057, 164] width 182 height 33
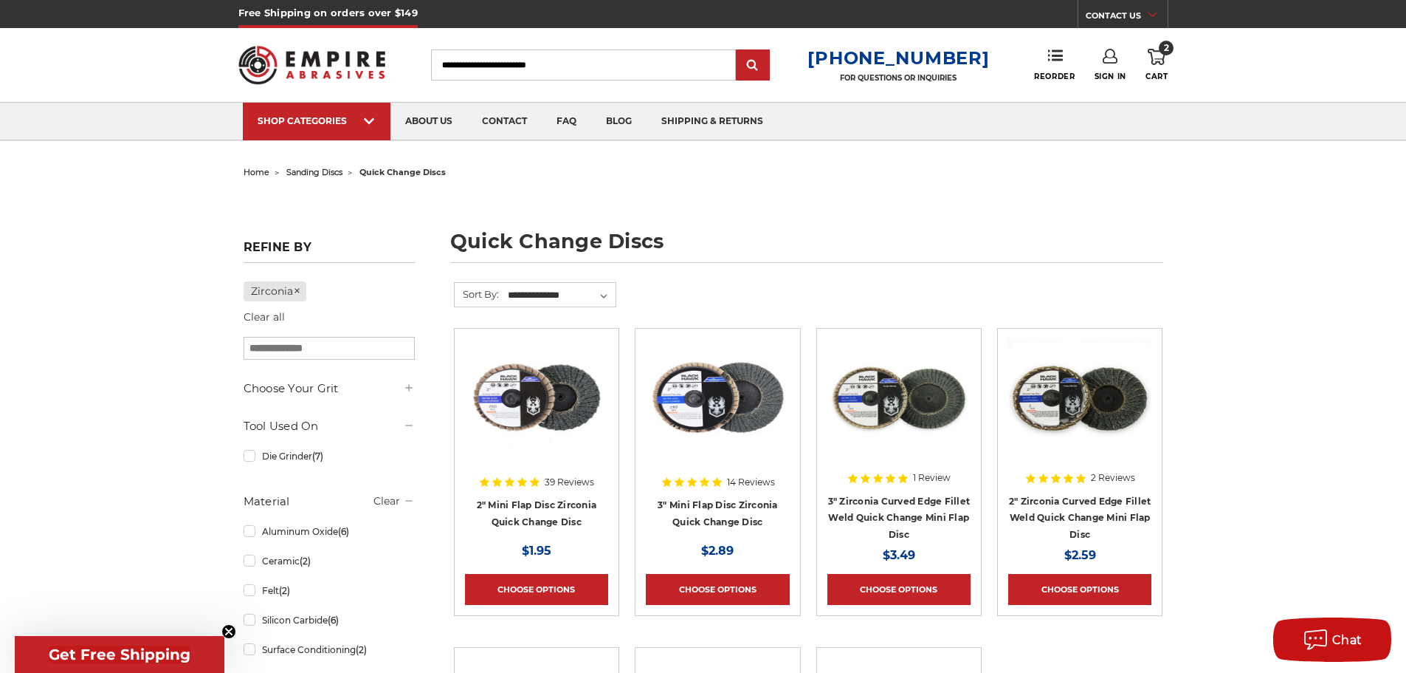
click at [322, 57] on img at bounding box center [312, 65] width 148 height 58
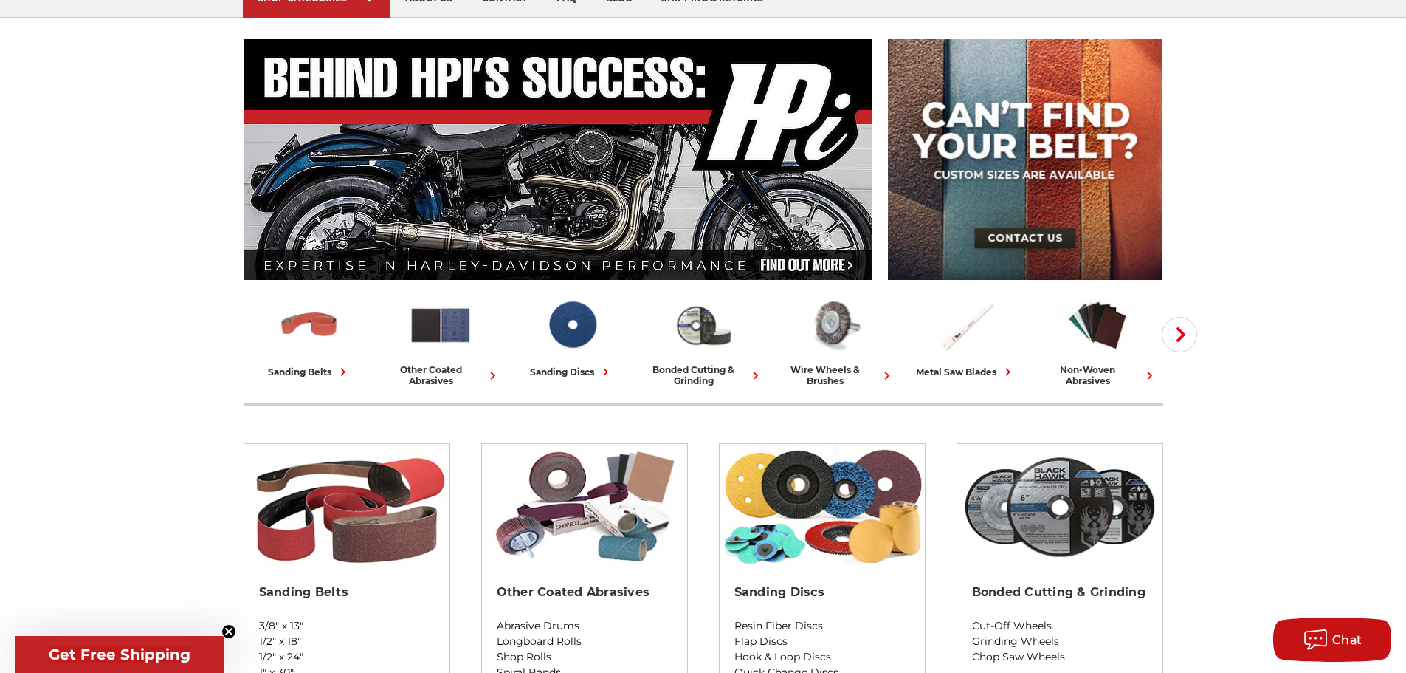
scroll to position [74, 0]
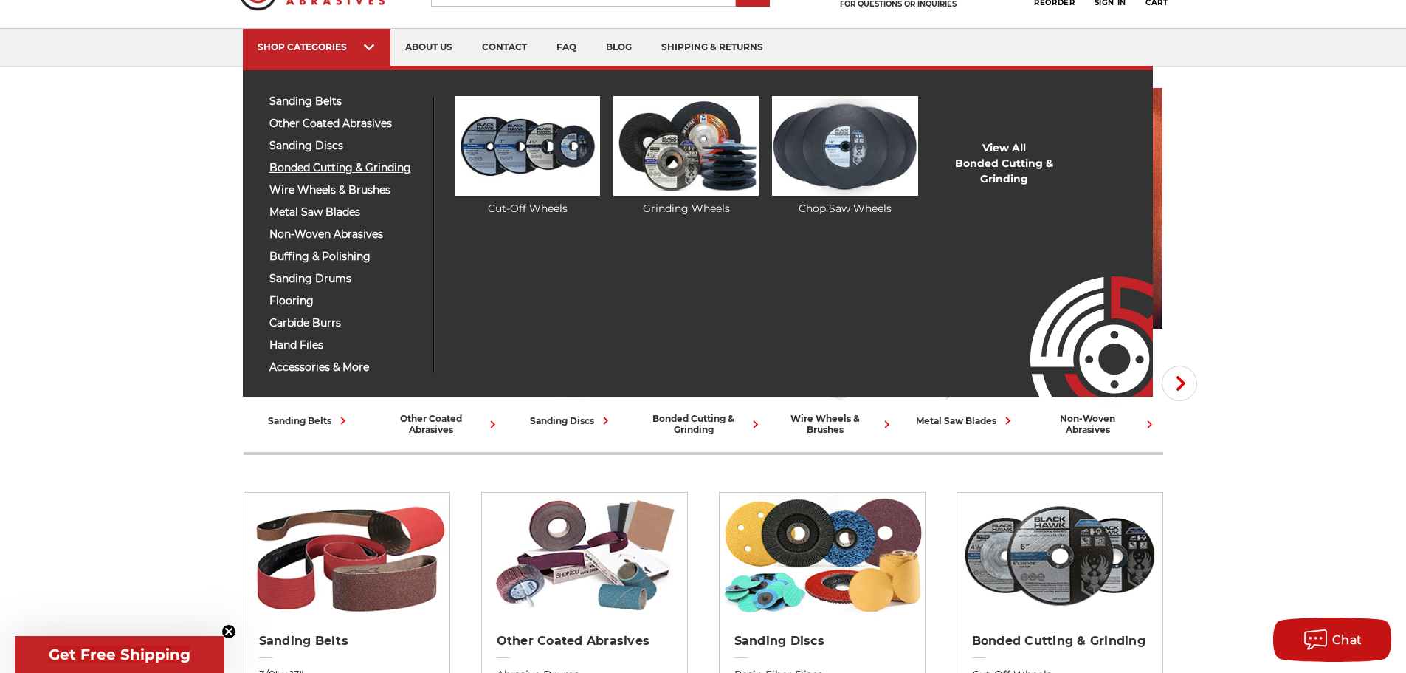
click at [324, 166] on span "bonded cutting & grinding" at bounding box center [345, 167] width 153 height 11
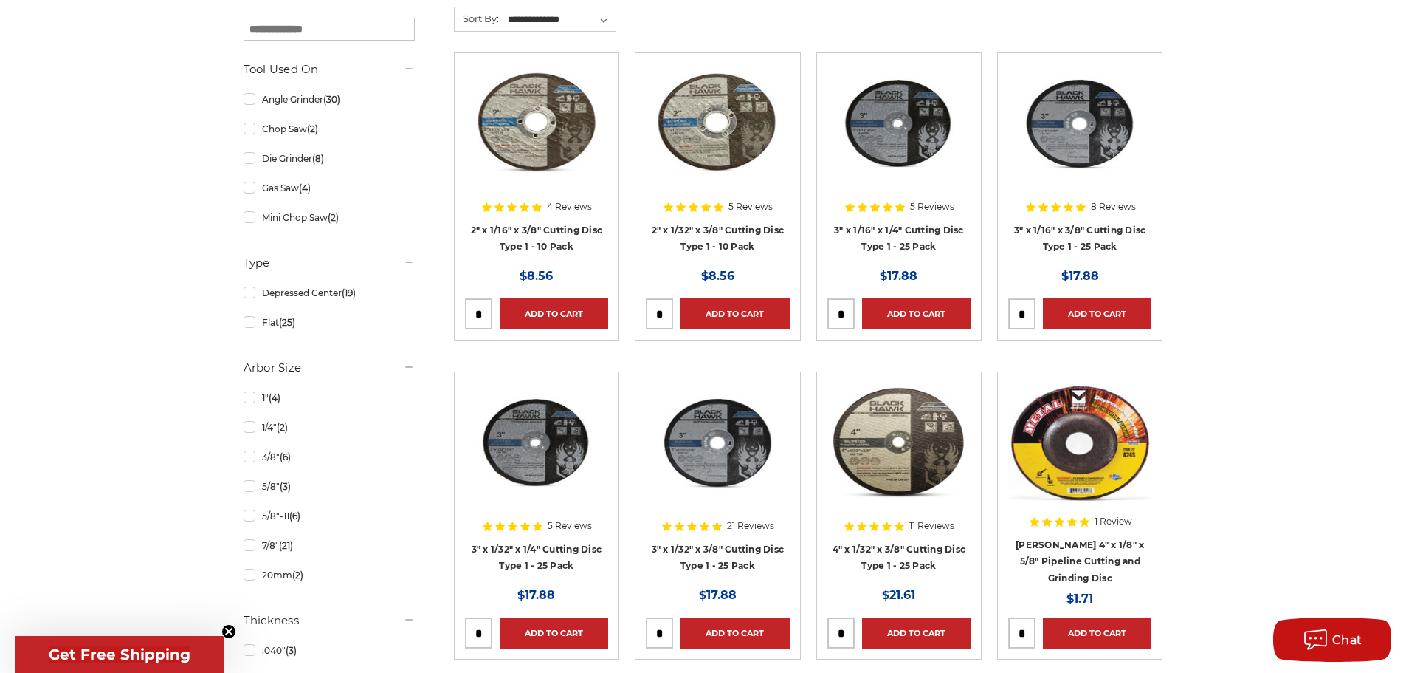
scroll to position [591, 0]
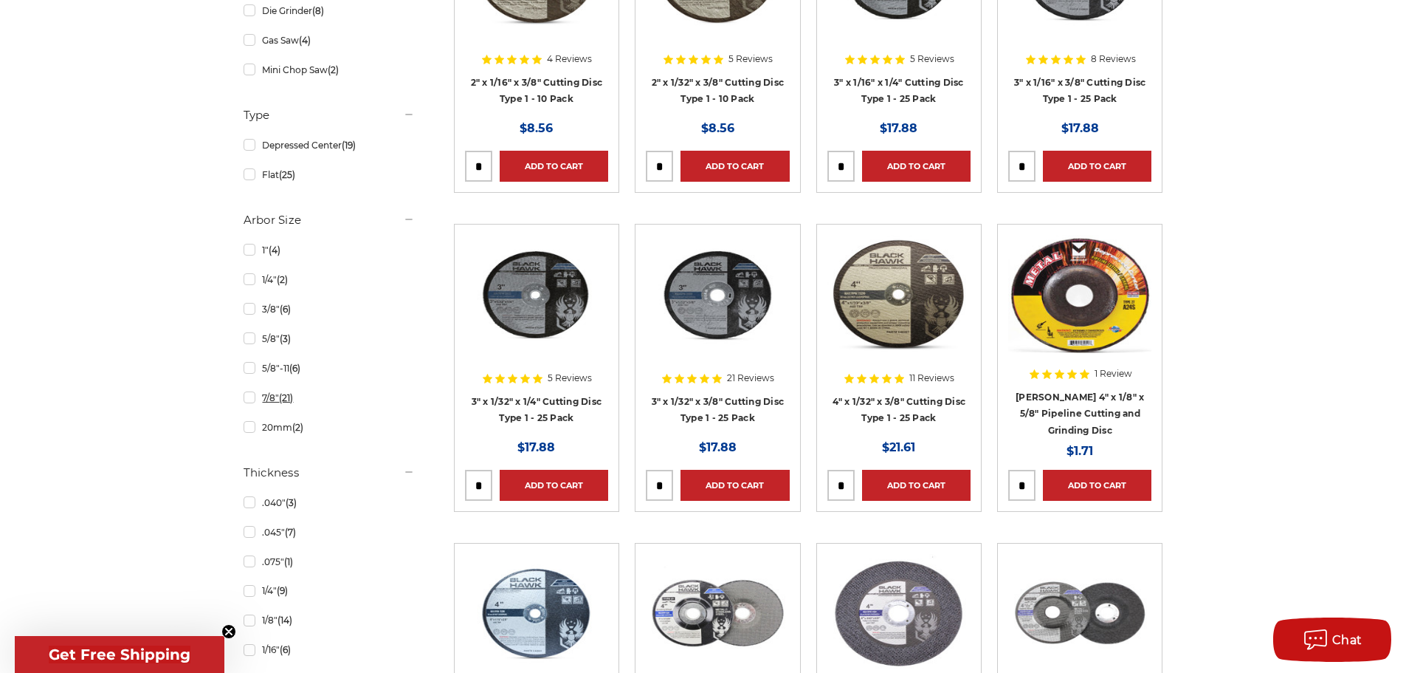
click at [270, 397] on link "7/8" (21)" at bounding box center [329, 398] width 171 height 26
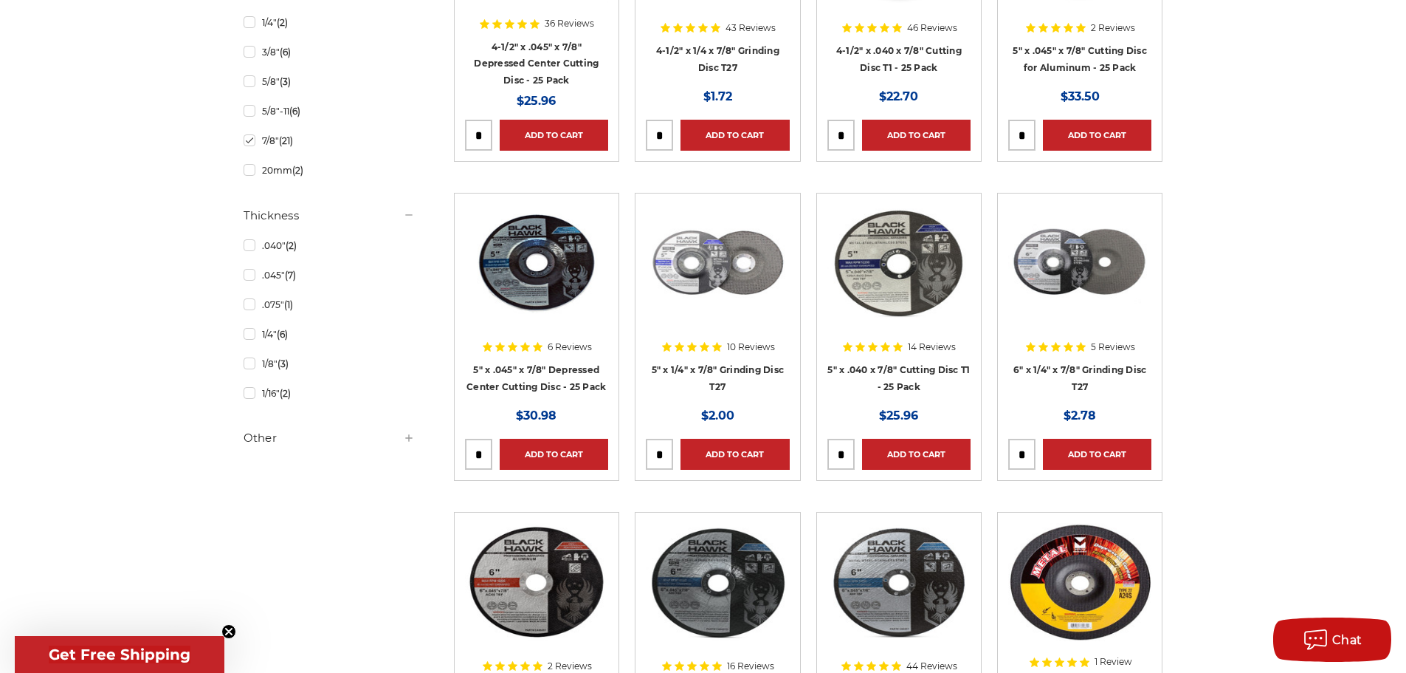
scroll to position [812, 0]
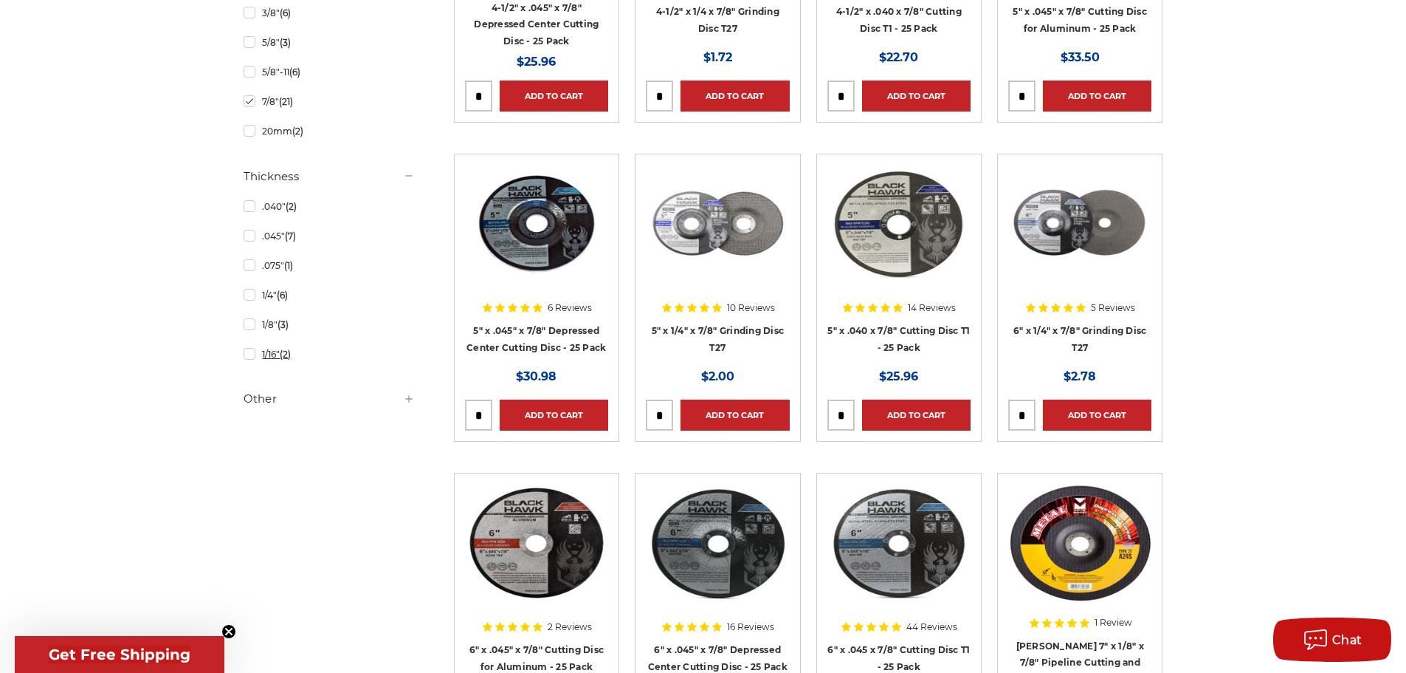
click at [274, 355] on link "1/16" (2)" at bounding box center [329, 354] width 171 height 26
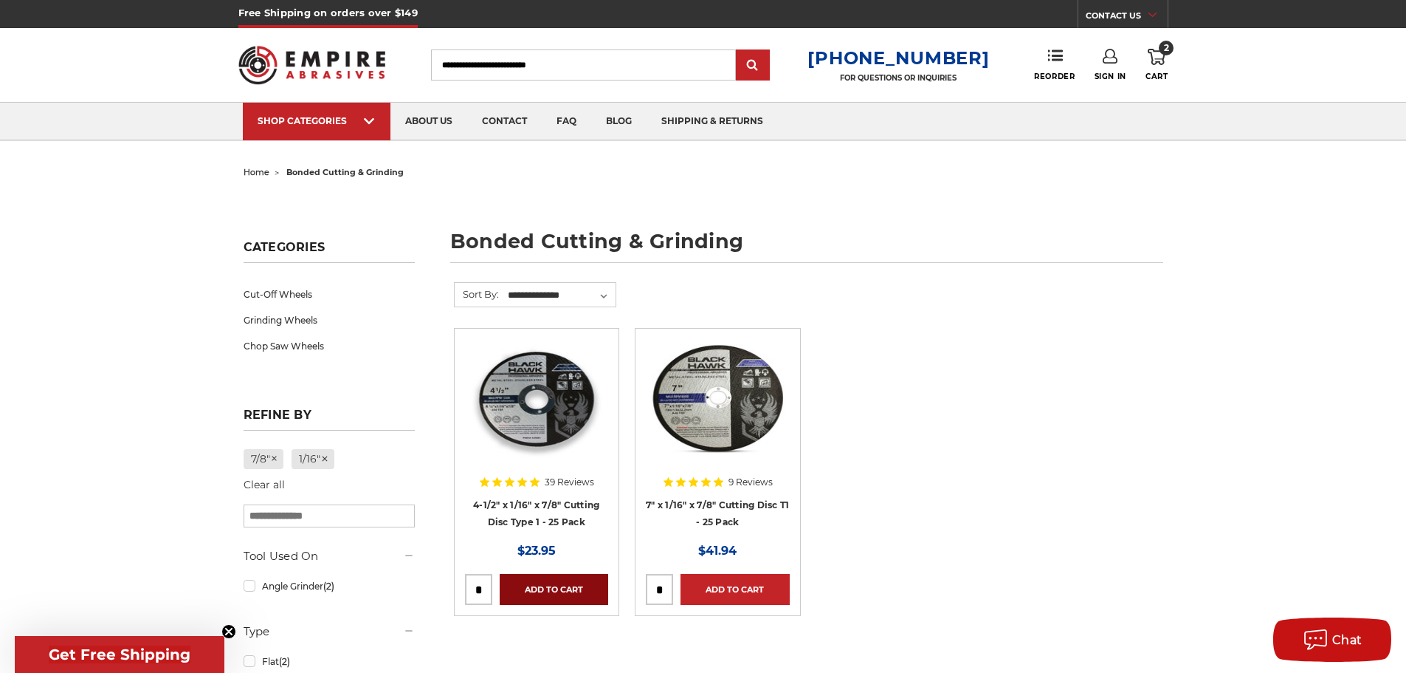
click at [523, 586] on link "Add to Cart" at bounding box center [554, 589] width 109 height 31
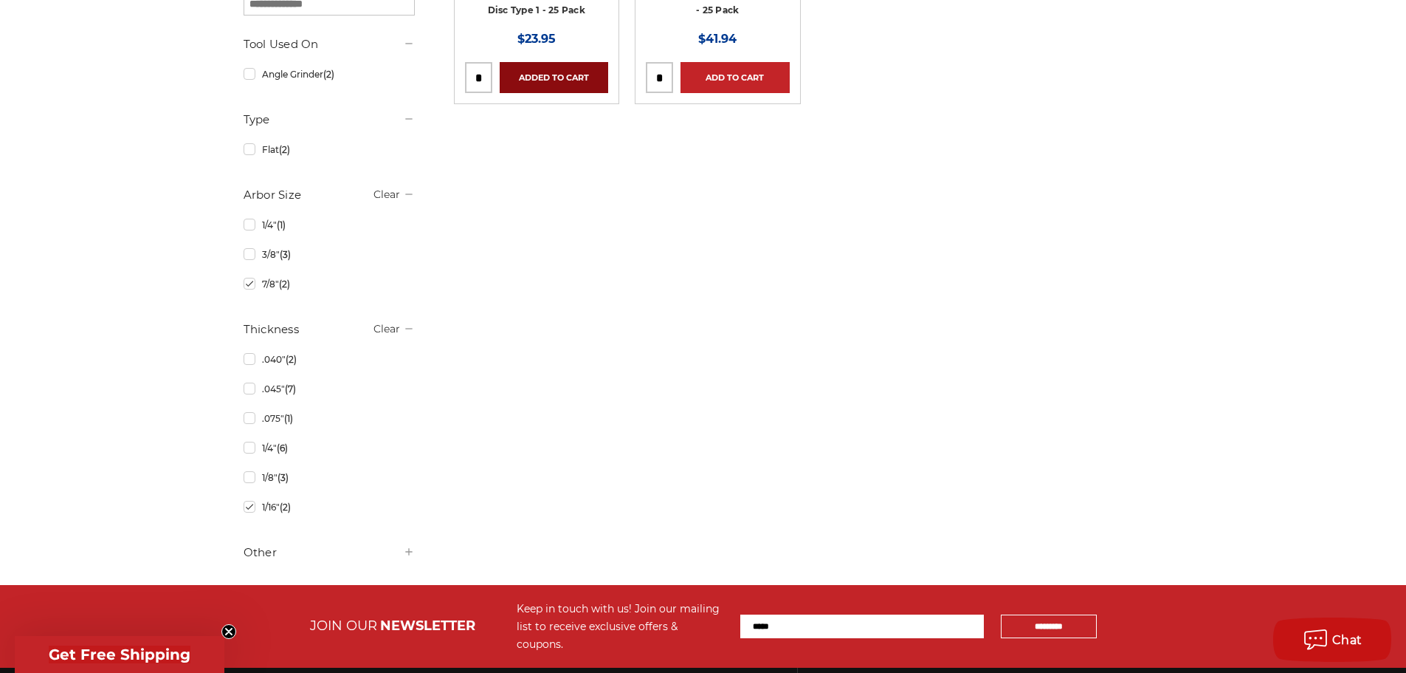
scroll to position [591, 0]
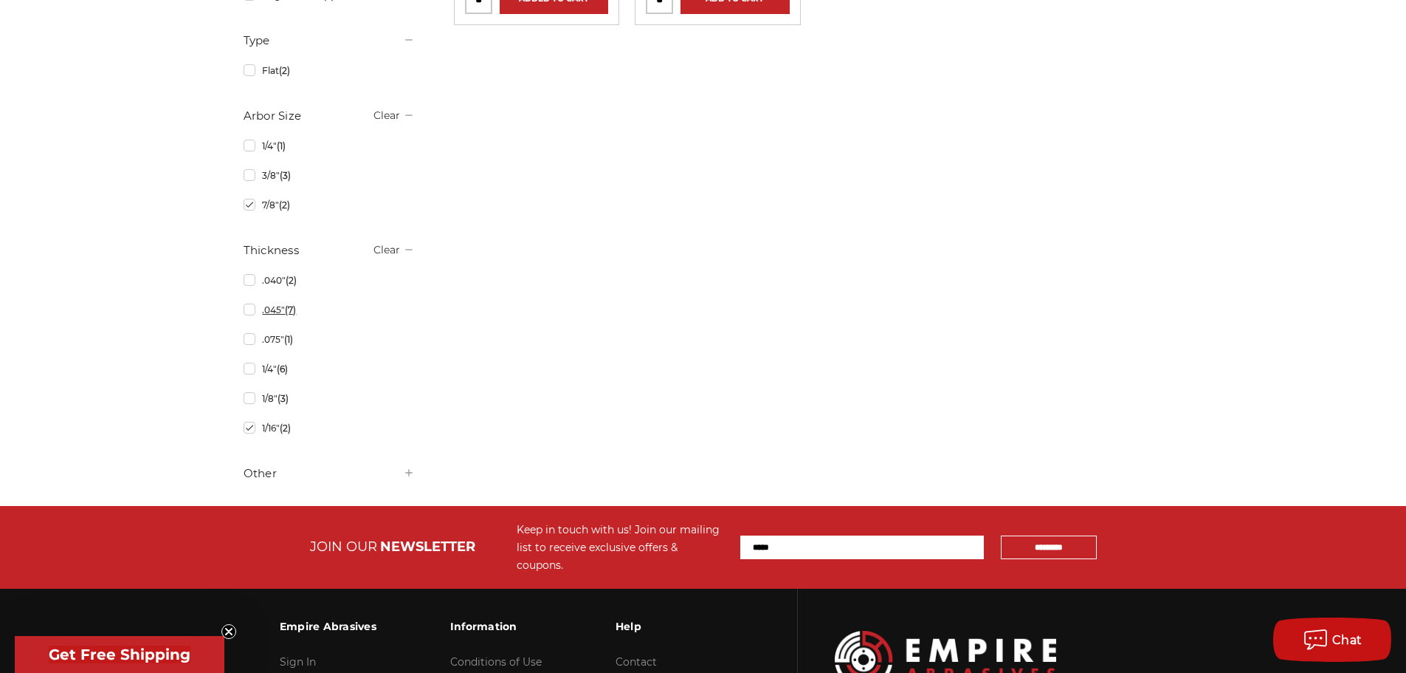
click at [274, 311] on link ".045" (7)" at bounding box center [329, 310] width 171 height 26
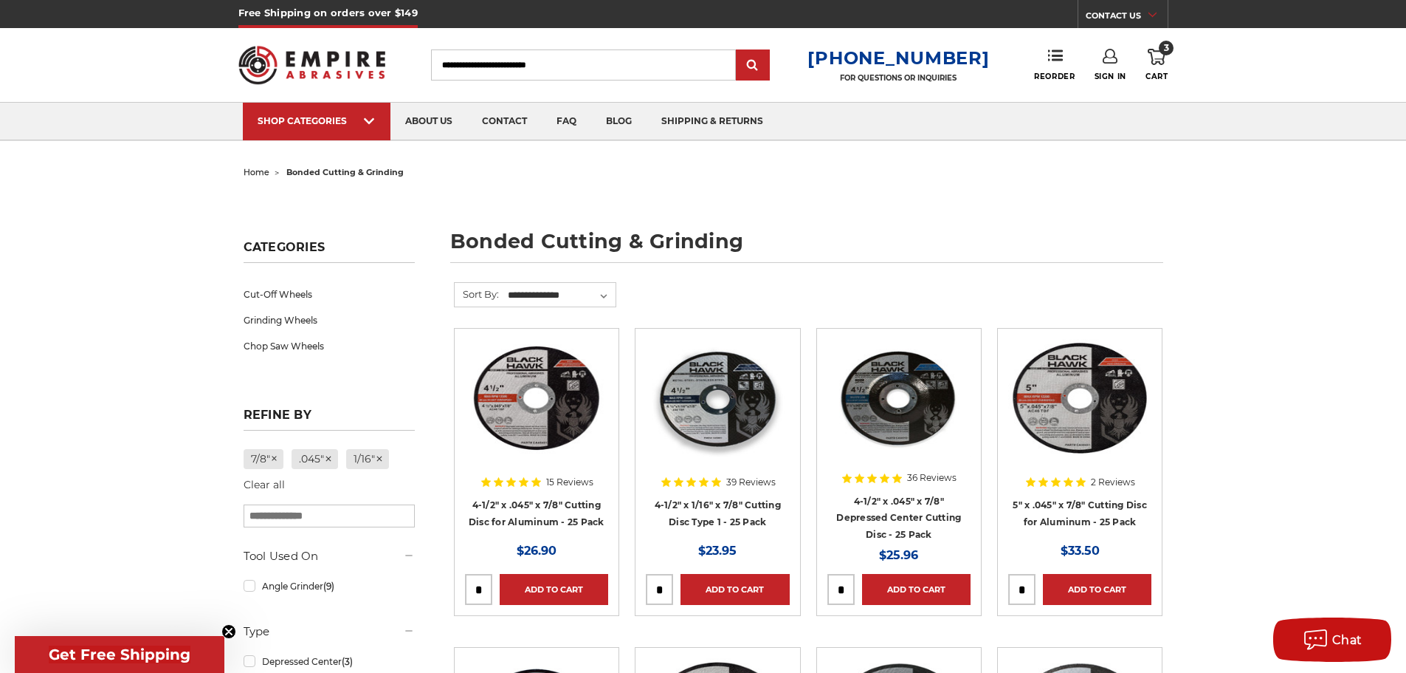
click at [519, 499] on div at bounding box center [536, 433] width 143 height 189
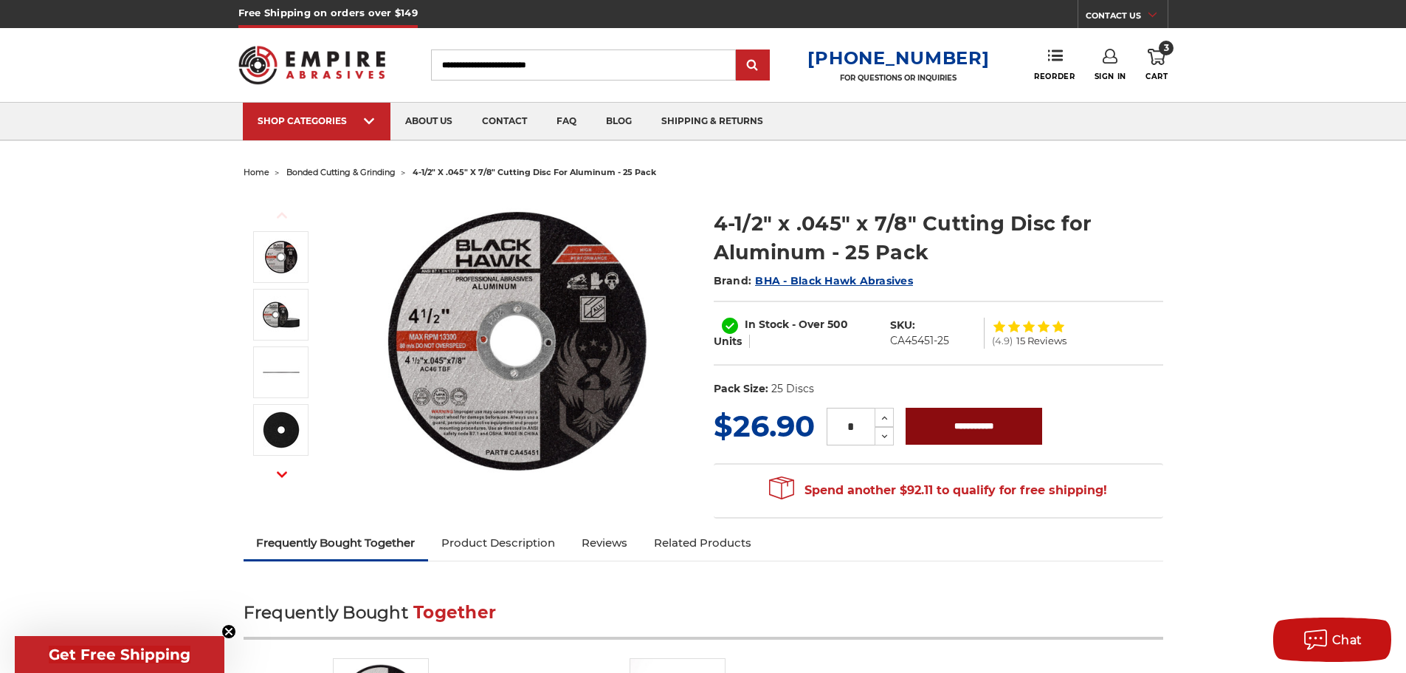
click at [978, 401] on dl "UPC: Pack Size: 25 Discs Size: 4-1/2" Tool: Angle Grinder Thickness: .045" Arbo…" at bounding box center [939, 389] width 450 height 31
click at [950, 429] on input "**********" at bounding box center [974, 426] width 137 height 37
type input "**********"
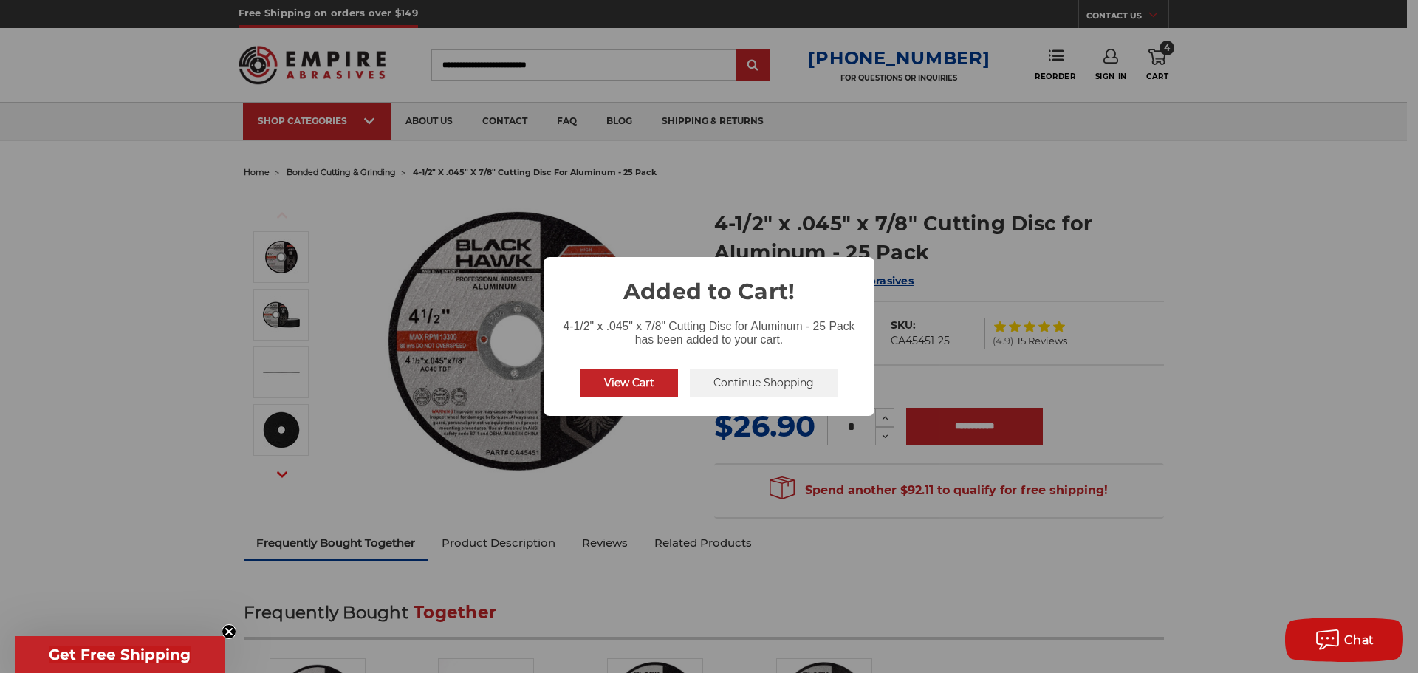
click at [605, 377] on button "View Cart" at bounding box center [628, 382] width 97 height 28
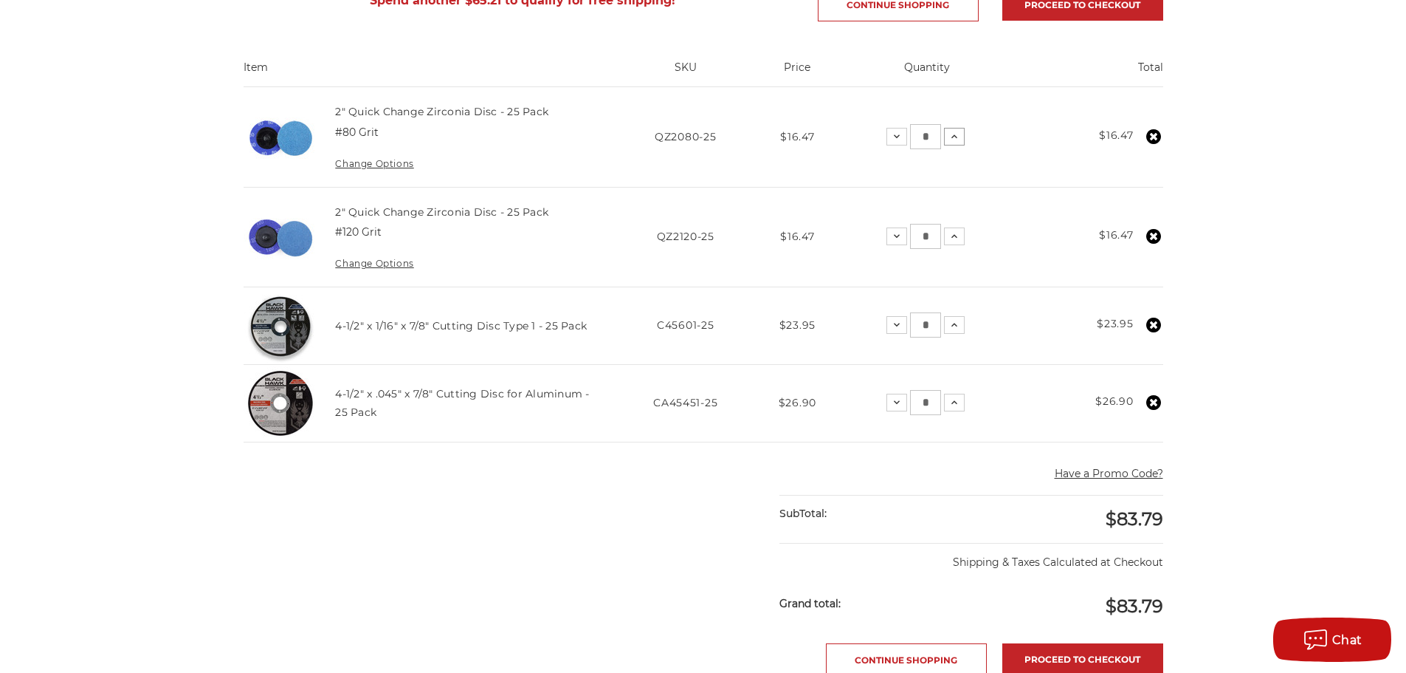
click at [956, 139] on icon at bounding box center [955, 137] width 12 height 12
click at [958, 237] on icon at bounding box center [955, 236] width 12 height 12
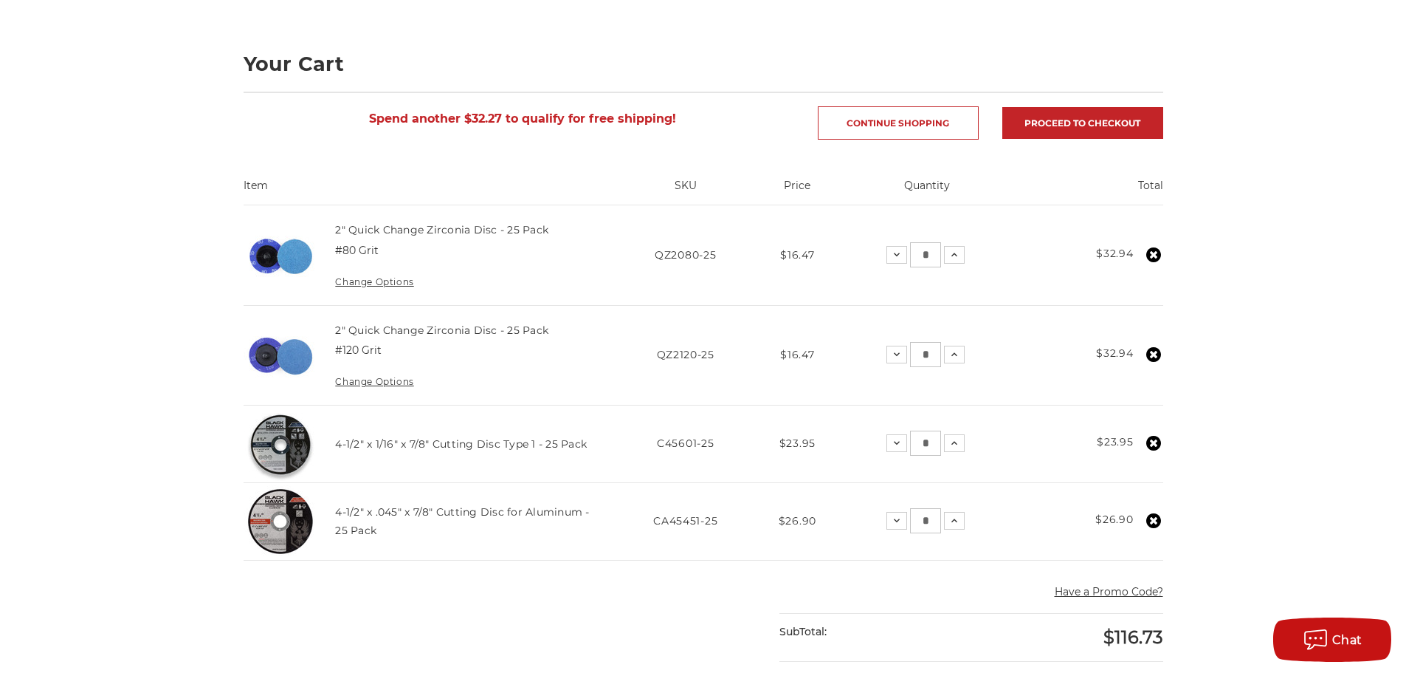
scroll to position [221, 0]
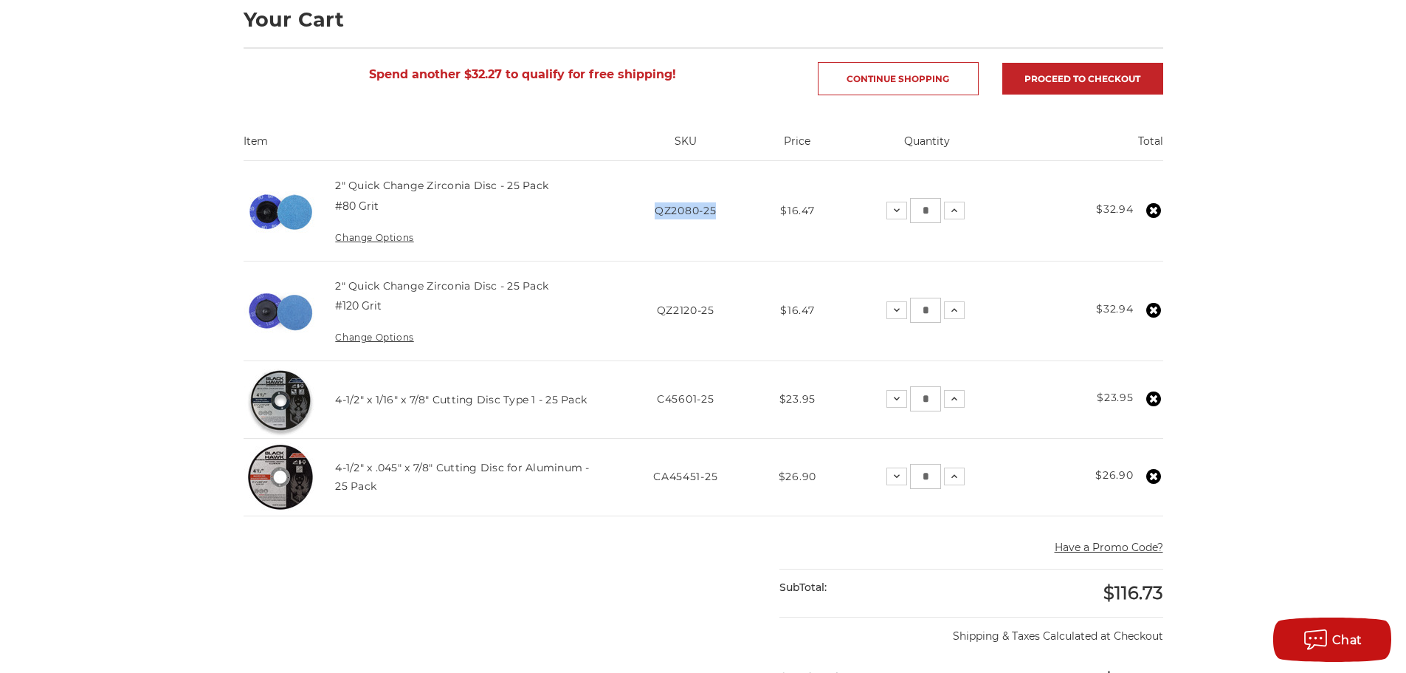
drag, startPoint x: 658, startPoint y: 212, endPoint x: 717, endPoint y: 208, distance: 59.2
click at [716, 208] on span "QZ2080-25" at bounding box center [685, 210] width 61 height 13
copy span "QZ2080-25"
drag, startPoint x: 727, startPoint y: 310, endPoint x: 650, endPoint y: 311, distance: 76.8
click at [650, 311] on td "SKU QZ2120-25" at bounding box center [685, 311] width 141 height 100
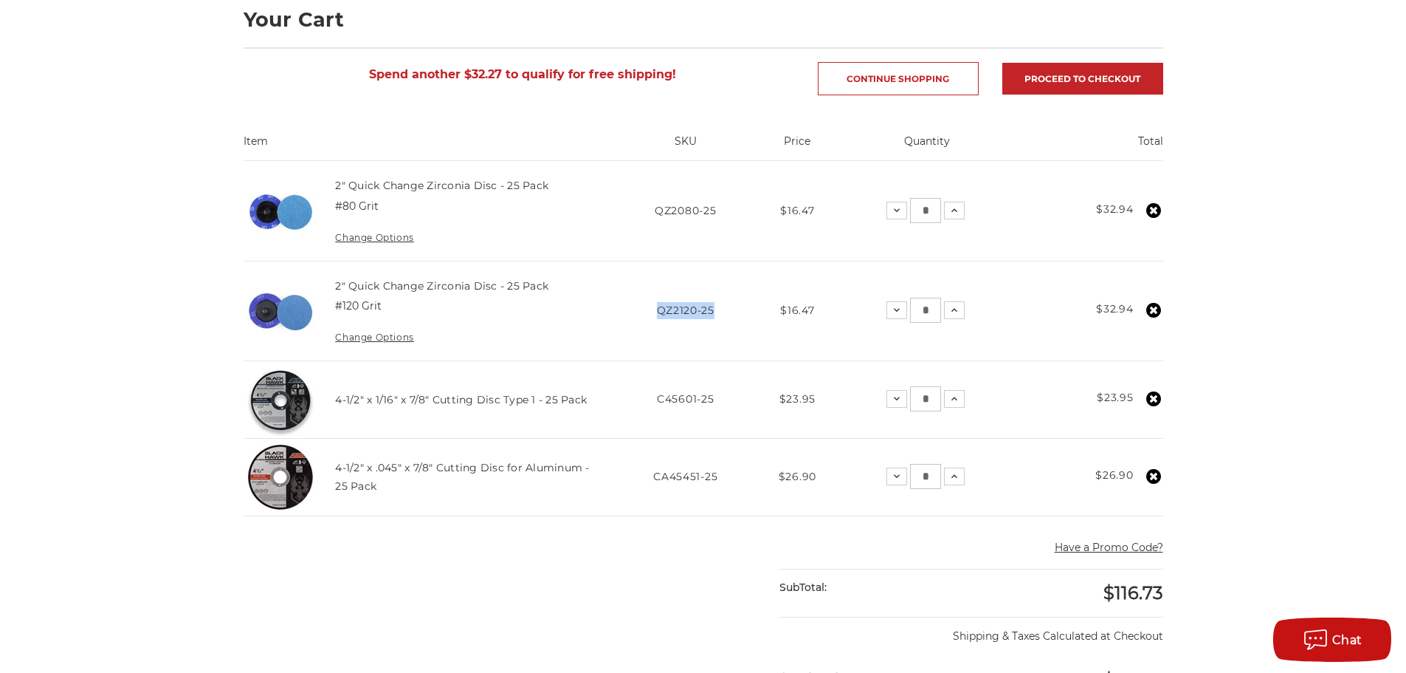
copy span "QZ2120-25"
drag, startPoint x: 723, startPoint y: 390, endPoint x: 647, endPoint y: 398, distance: 76.5
click at [647, 398] on td "SKU C45601-25" at bounding box center [685, 399] width 141 height 78
copy span "C45601-25"
drag, startPoint x: 734, startPoint y: 474, endPoint x: 642, endPoint y: 479, distance: 92.4
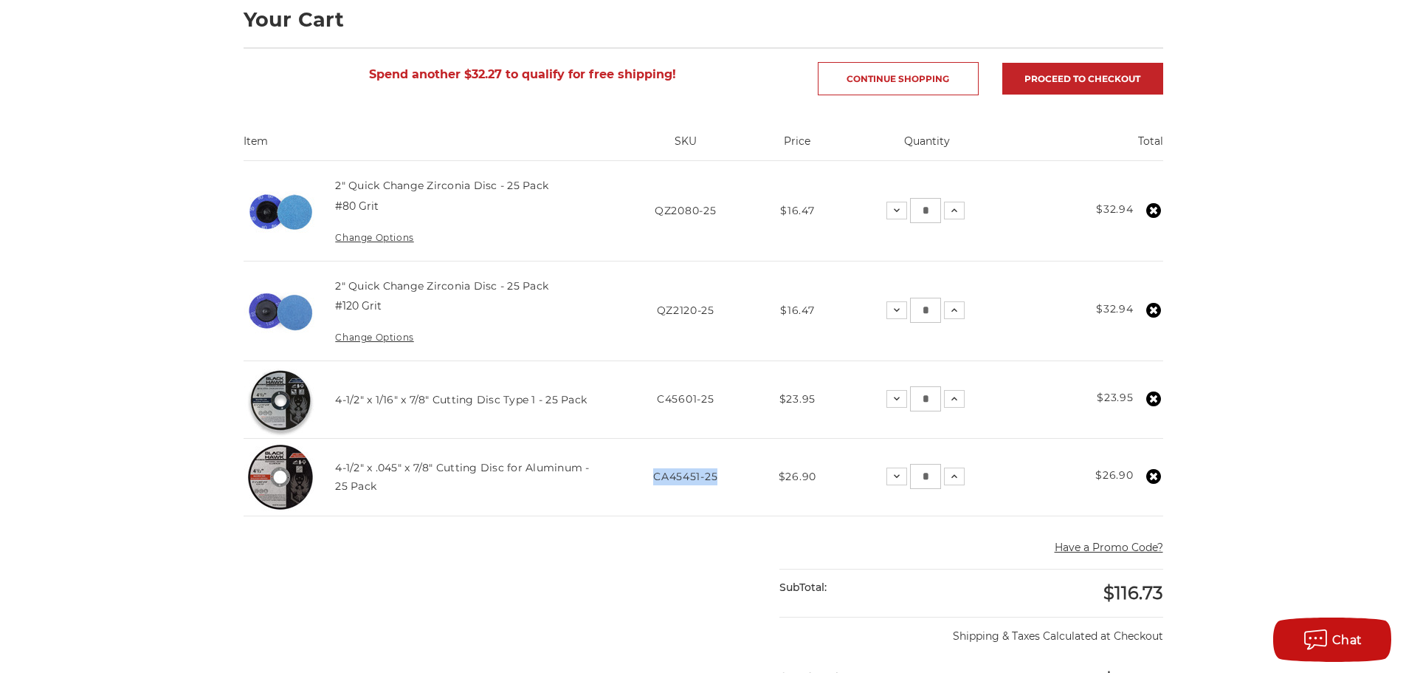
click at [648, 478] on td "SKU CA45451-25" at bounding box center [685, 477] width 141 height 78
copy span "CA45451-25"
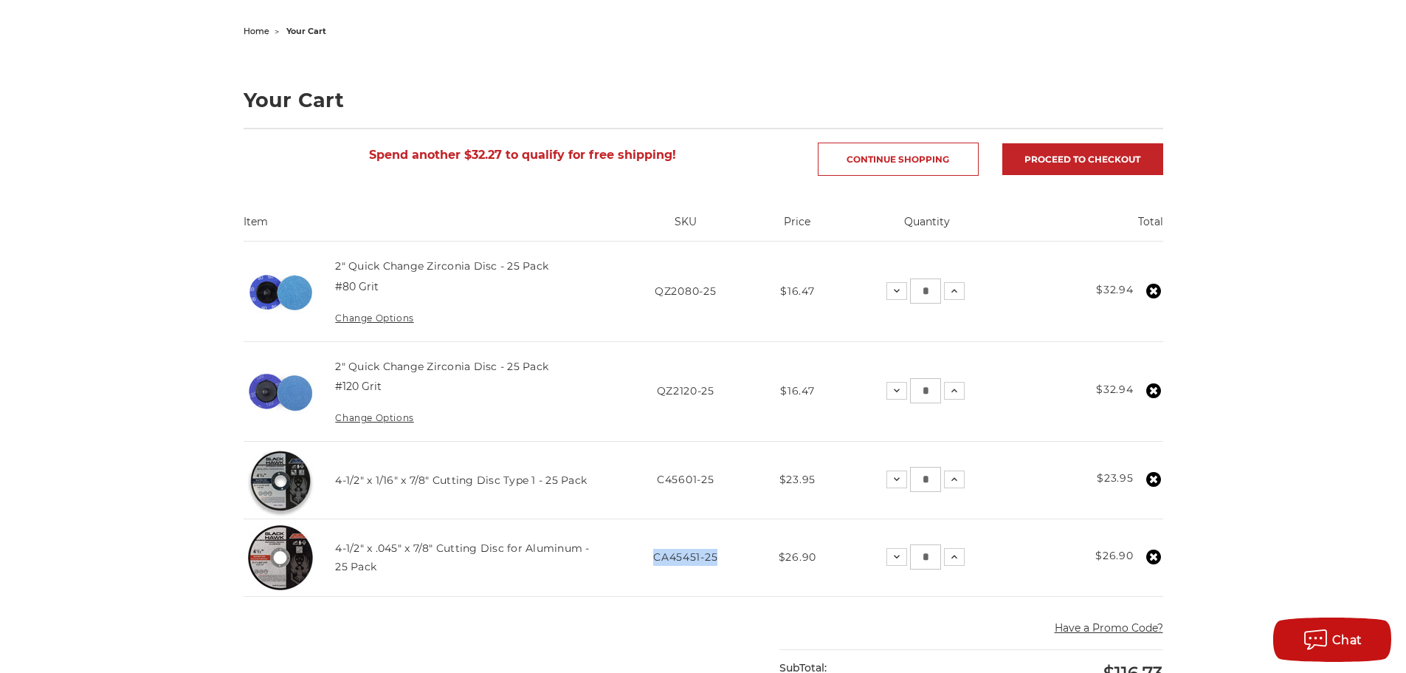
scroll to position [0, 0]
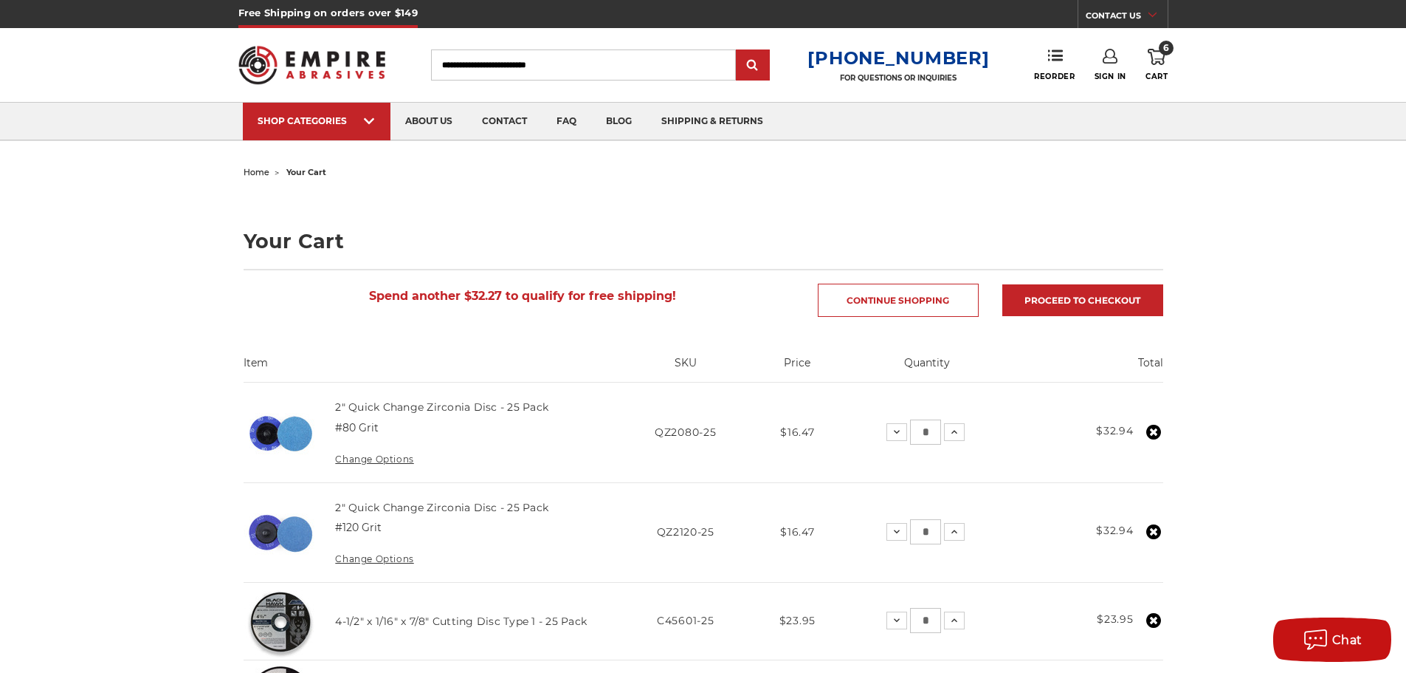
click at [334, 63] on img at bounding box center [312, 65] width 148 height 58
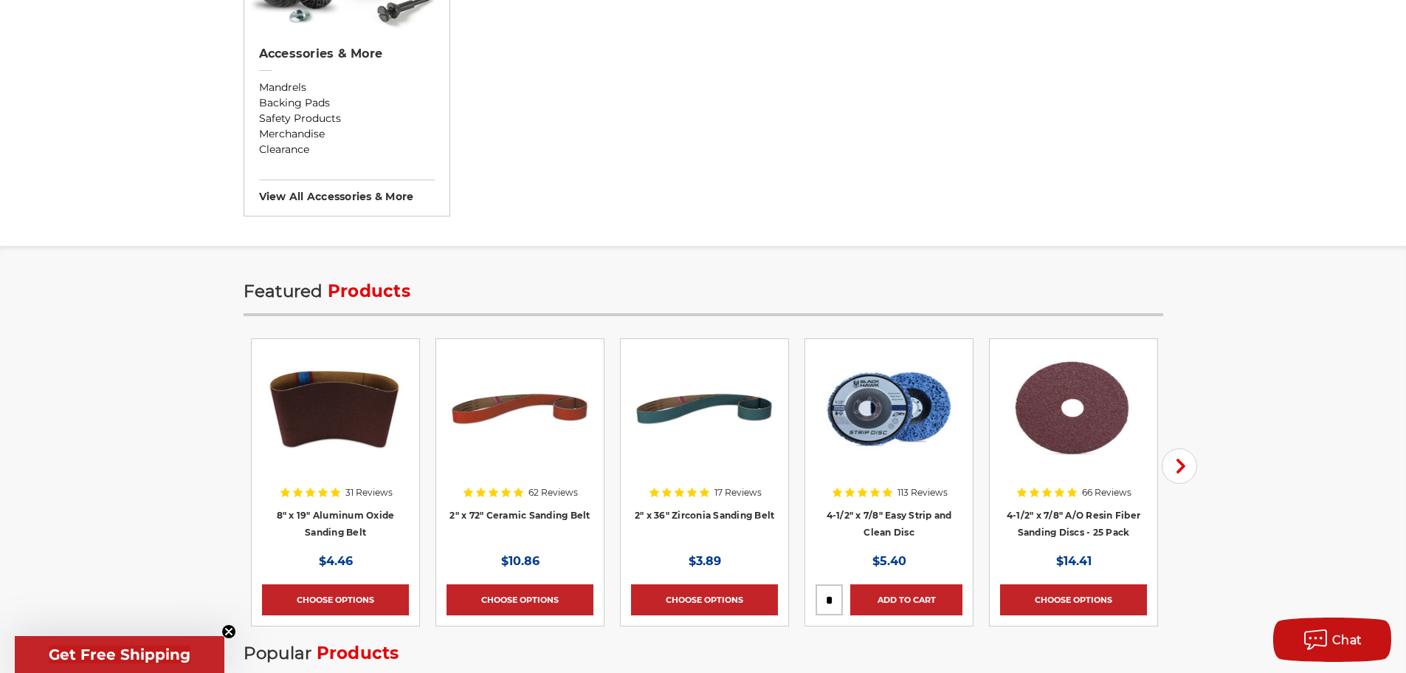
scroll to position [1920, 0]
